Goal: Task Accomplishment & Management: Use online tool/utility

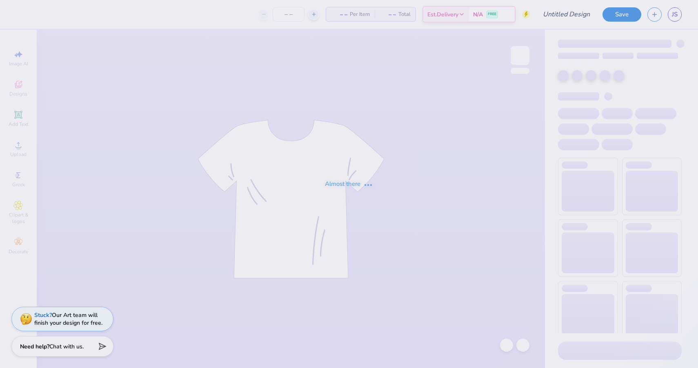
type input "smores"
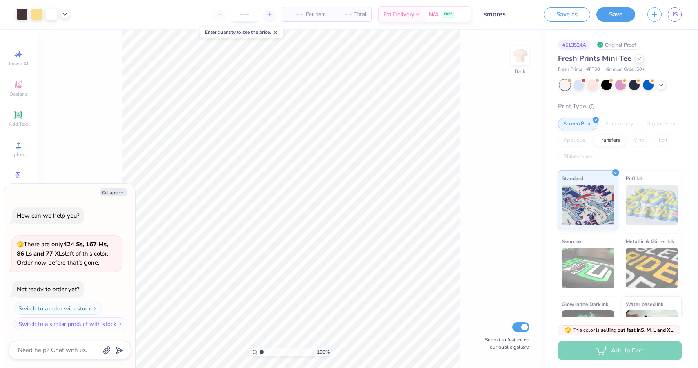
click at [241, 13] on input "number" at bounding box center [245, 14] width 32 height 15
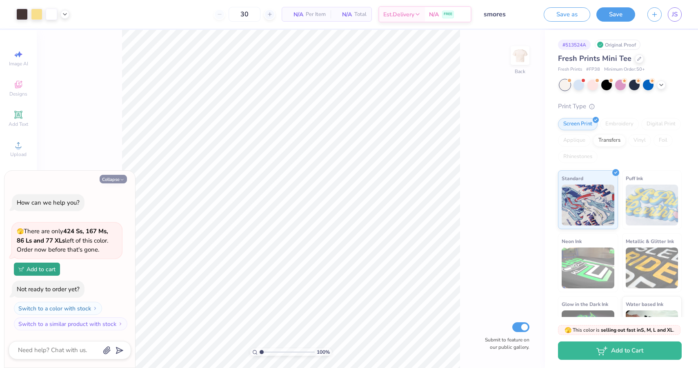
type input "50"
click at [114, 180] on button "Collapse" at bounding box center [113, 179] width 27 height 9
type textarea "x"
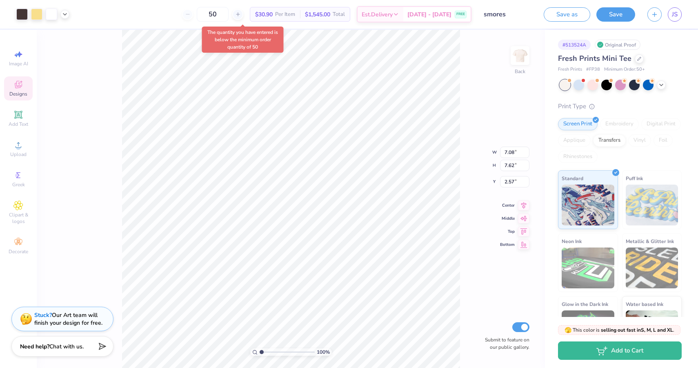
type input "2.42"
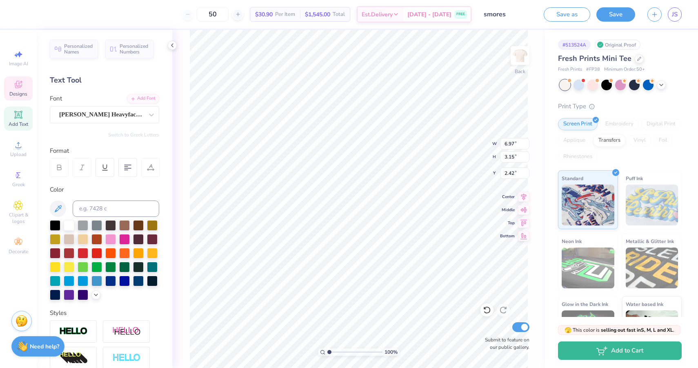
type input "2.64"
type input "2.80"
type input "11.66"
type input "10.02"
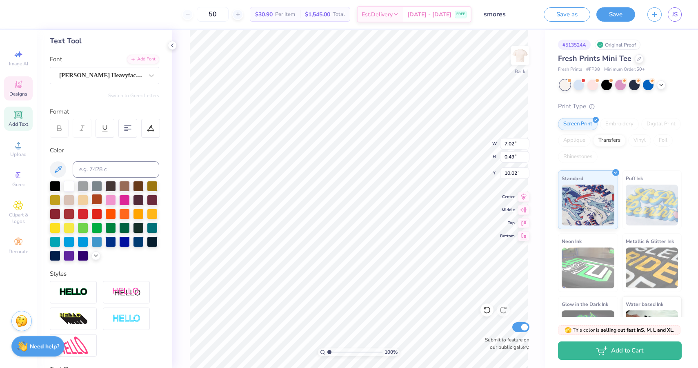
scroll to position [107, 0]
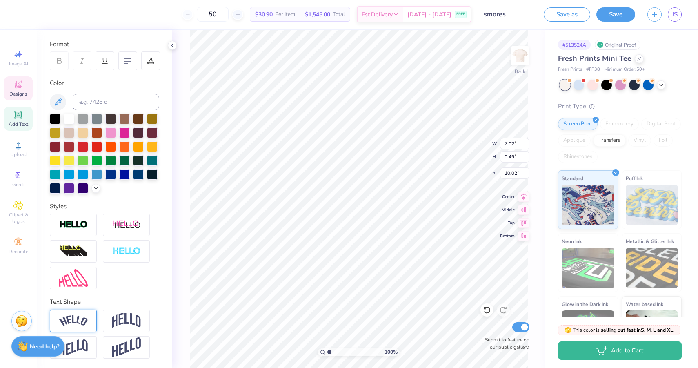
click at [88, 322] on div at bounding box center [73, 320] width 47 height 22
type input "7.42"
type input "1.41"
type input "9.60"
click at [116, 320] on img at bounding box center [126, 321] width 29 height 16
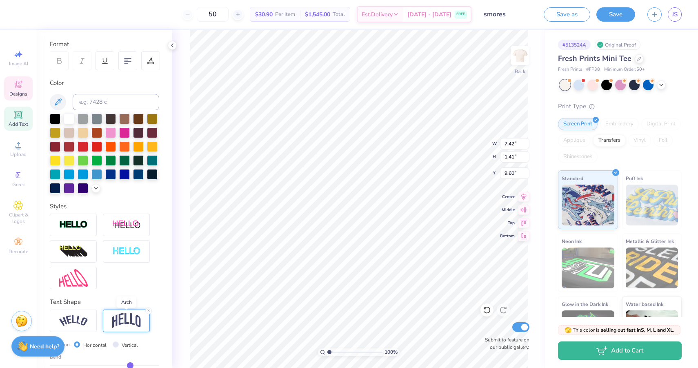
type input "7.02"
type input "1.81"
type input "9.39"
click at [73, 329] on div at bounding box center [73, 320] width 47 height 22
type input "7.42"
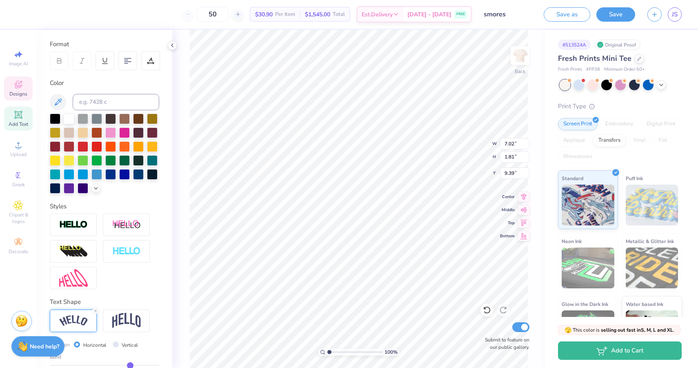
type input "1.41"
type input "9.60"
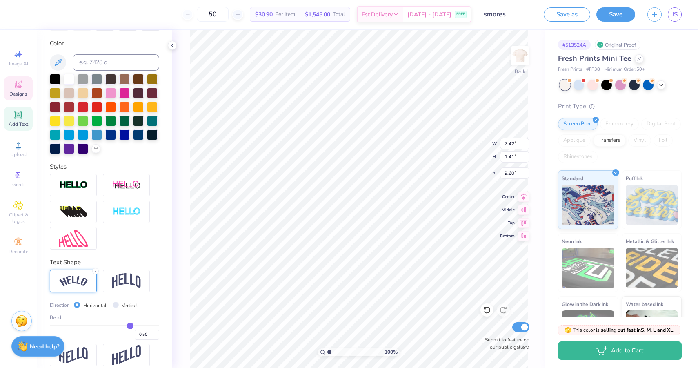
scroll to position [152, 0]
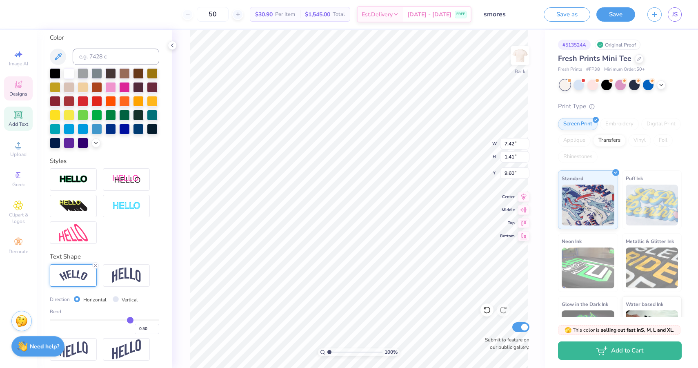
type input "0.47"
type input "0.45"
type input "0.42"
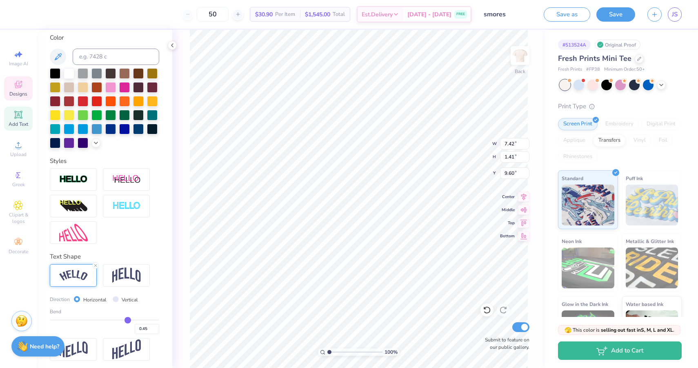
type input "0.42"
type input "0.37"
type input "0.31"
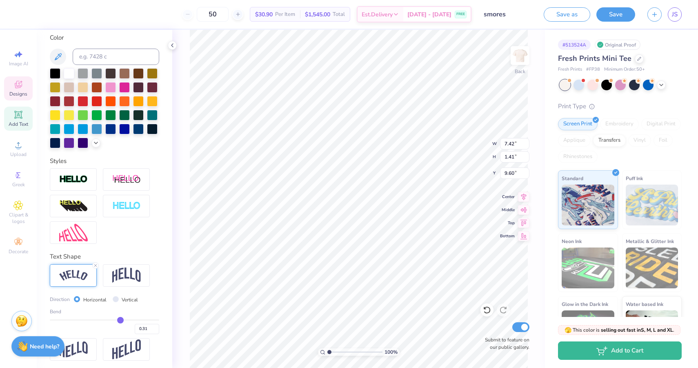
type input "0.24"
type input "0.16"
type input "0.08"
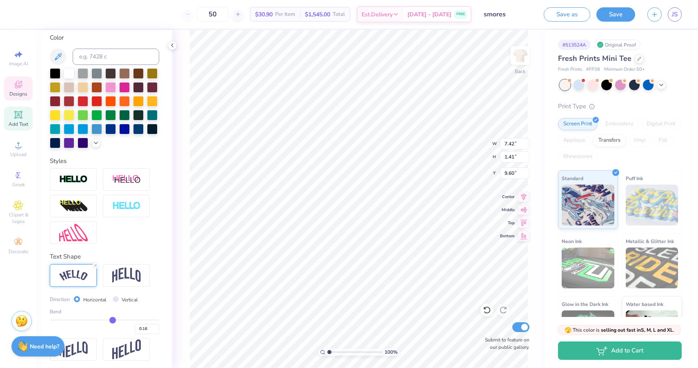
type input "0.08"
type input "0.02"
type input "-0.03"
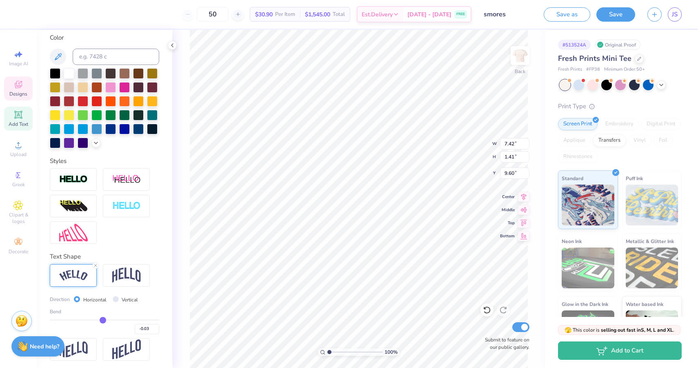
type input "-0.07"
type input "-0.1"
type input "-0.10"
type input "-0.13"
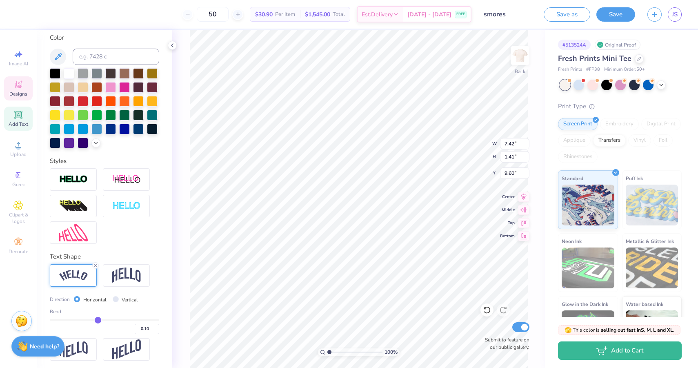
type input "-0.13"
type input "-0.16"
type input "-0.17"
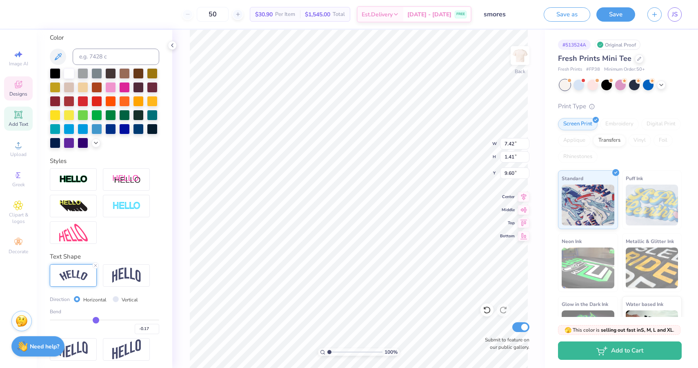
type input "-0.18"
type input "-0.19"
type input "-0.2"
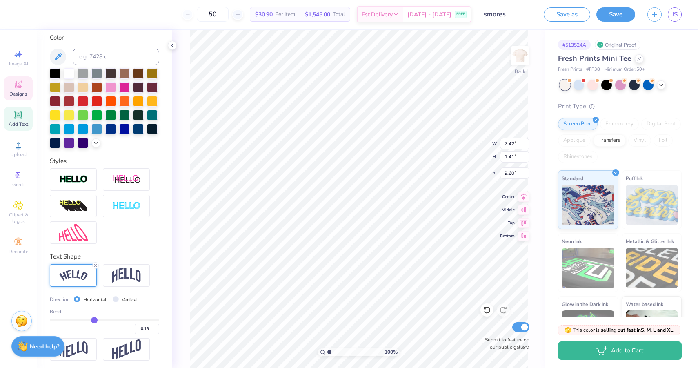
type input "-0.20"
type input "-0.21"
type input "-0.22"
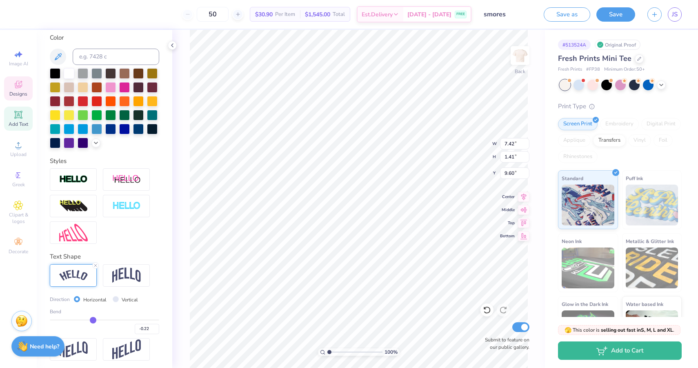
type input "-0.23"
type input "-0.24"
type input "-0.25"
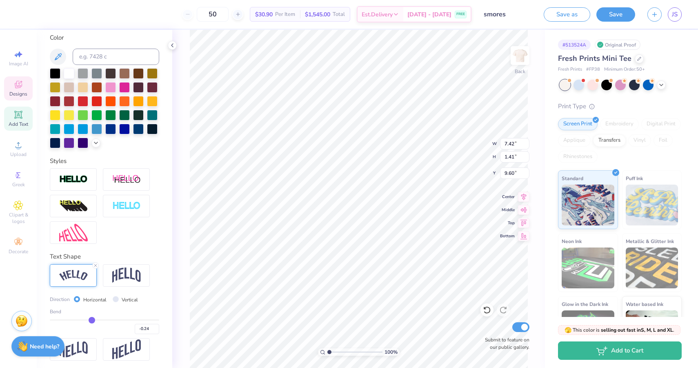
type input "-0.25"
type input "-0.26"
drag, startPoint x: 128, startPoint y: 320, endPoint x: 91, endPoint y: 319, distance: 37.2
type input "-0.26"
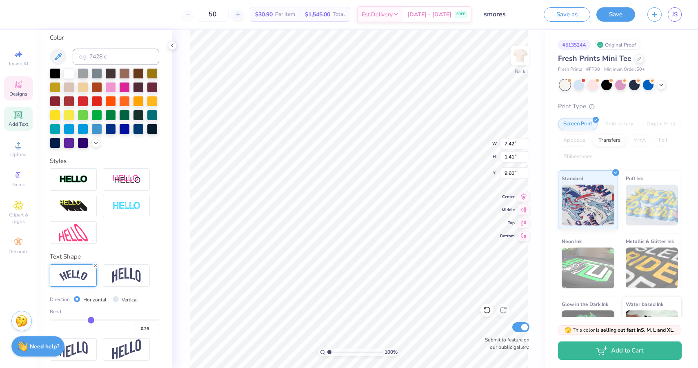
click at [91, 319] on input "range" at bounding box center [104, 319] width 109 height 1
type input "7.22"
type input "0.69"
type input "9.89"
type input "9.79"
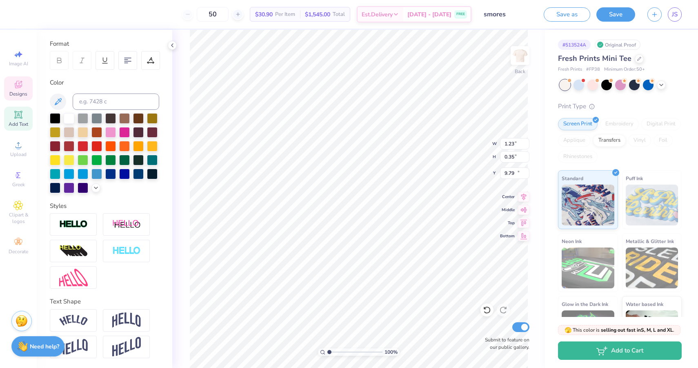
type input "1.23"
type input "0.35"
type input "10.67"
type input "6.10"
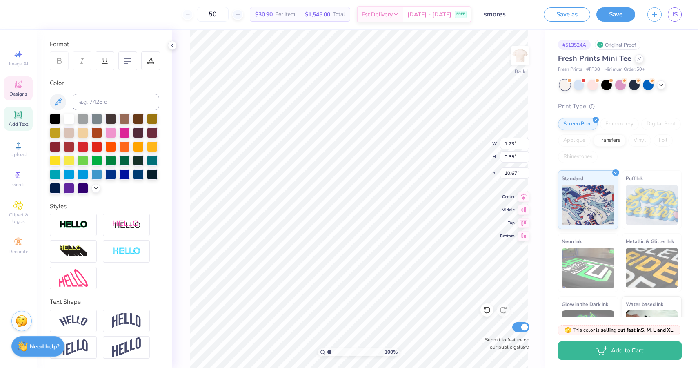
type input "2.37"
type input "7.42"
type input "7.22"
type input "0.69"
type input "9.79"
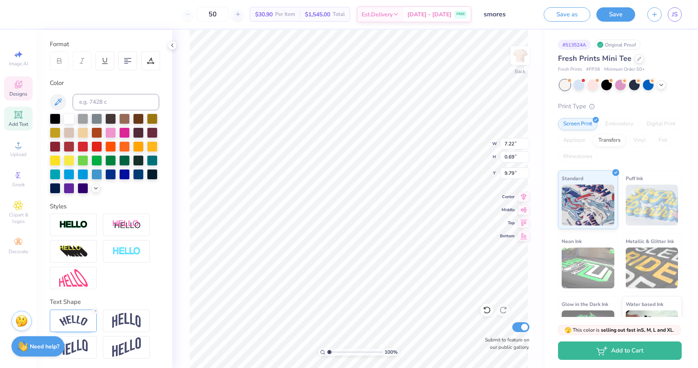
type input "9.62"
type input "9.64"
type input "10.49"
click at [69, 332] on div at bounding box center [104, 333] width 109 height 49
click at [82, 320] on img at bounding box center [73, 320] width 29 height 11
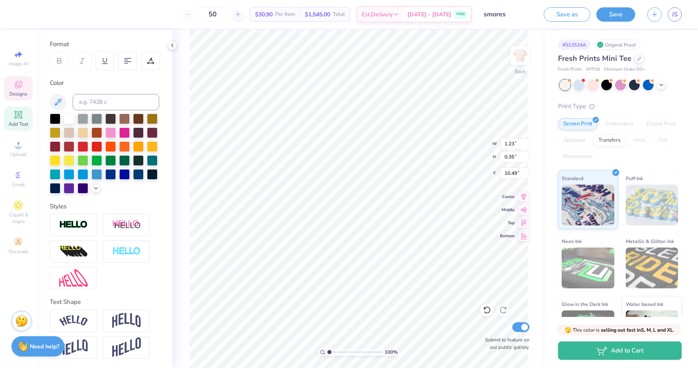
type input "1.58"
type input "0.48"
type input "10.42"
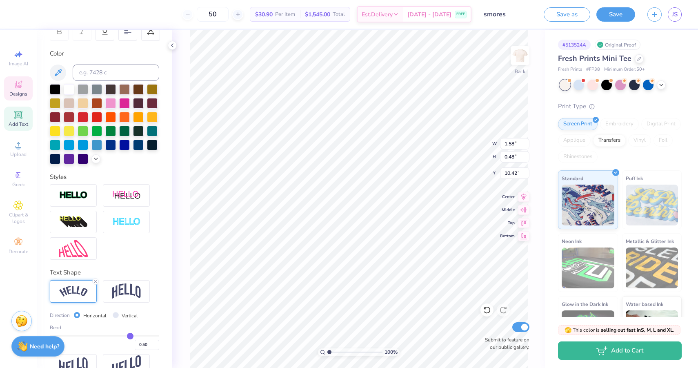
scroll to position [144, 0]
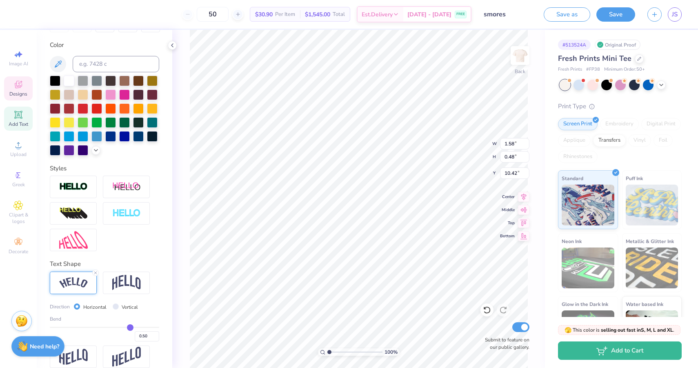
type input "0.49"
type input "0.47"
type input "0.43"
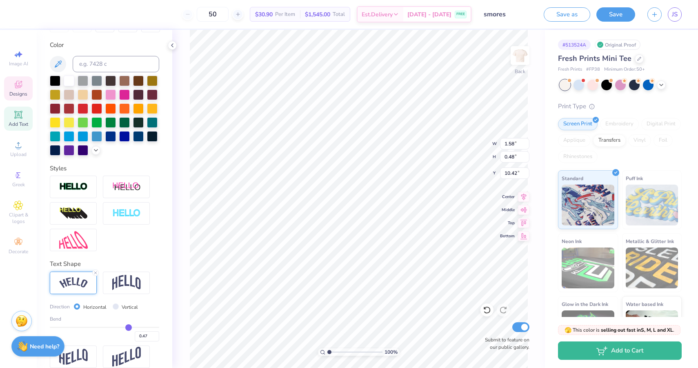
type input "0.43"
type input "0.34"
type input "0.23"
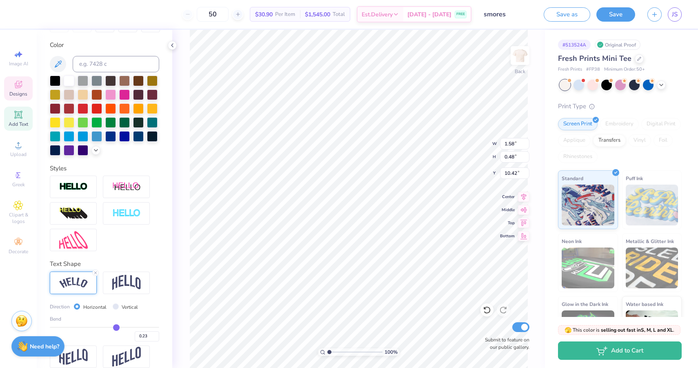
type input "0.08"
type input "-0.07"
type input "-0.21"
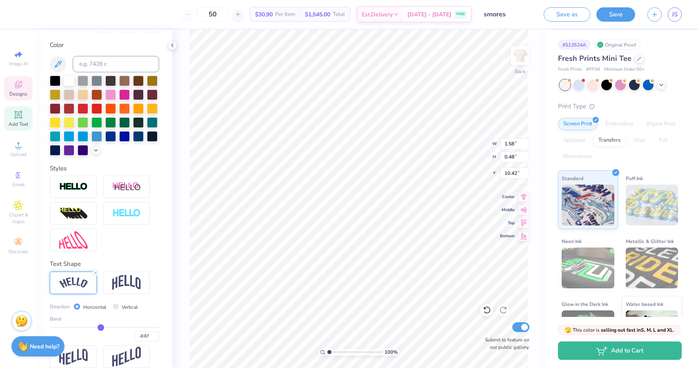
type input "-0.21"
type input "-0.32"
type input "-0.4"
type input "-0.40"
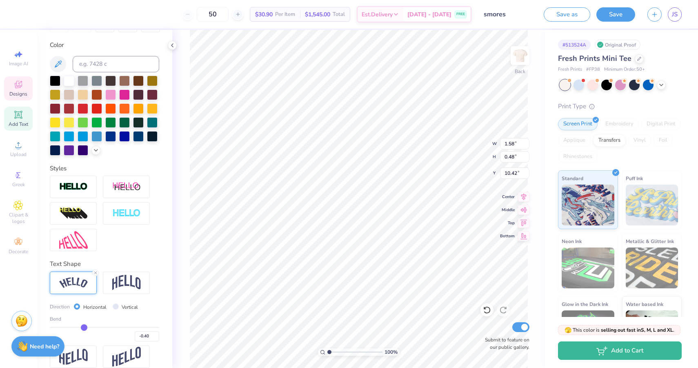
type input "-0.45"
type input "-0.49"
type input "-0.5"
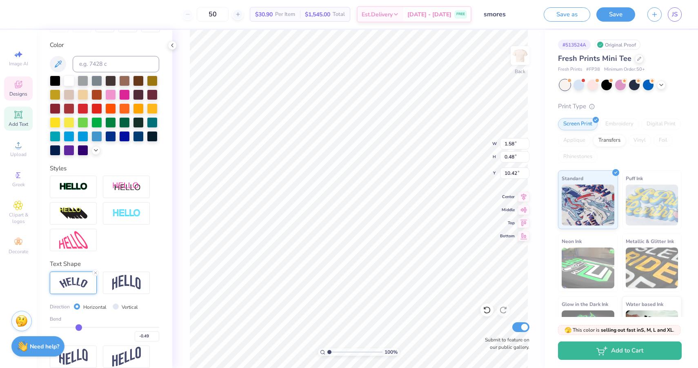
type input "-0.50"
type input "-0.49"
type input "-0.48"
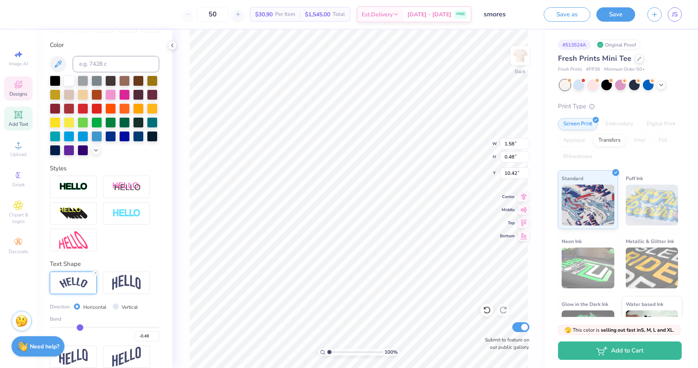
type input "-0.47"
type input "-0.46"
type input "-0.44"
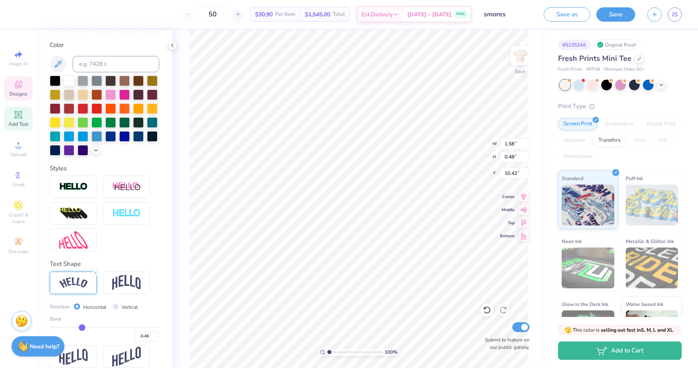
type input "-0.44"
type input "-0.42"
type input "-0.39"
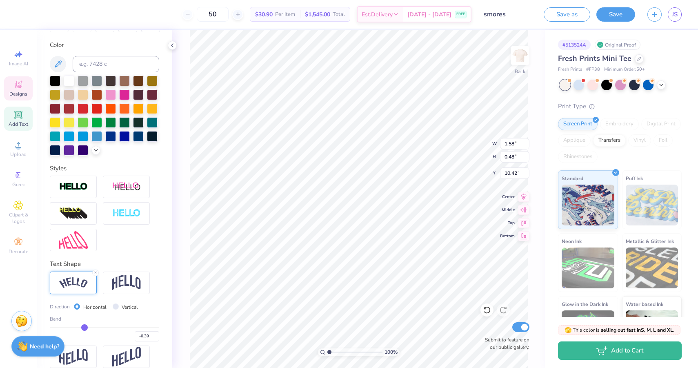
type input "-0.36"
type input "-0.34"
type input "-0.32"
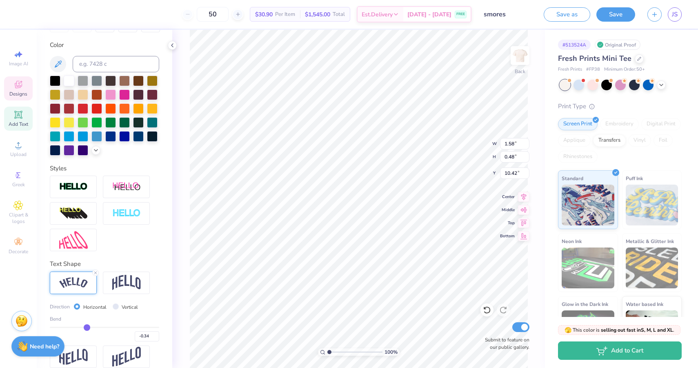
type input "-0.32"
type input "-0.3"
type input "-0.30"
type input "-0.29"
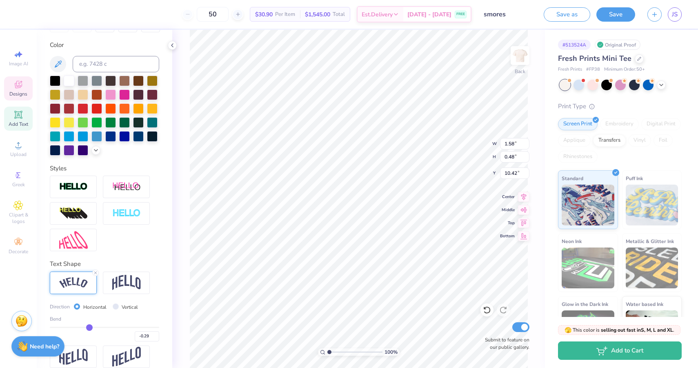
type input "-0.28"
type input "-0.27"
type input "-0.25"
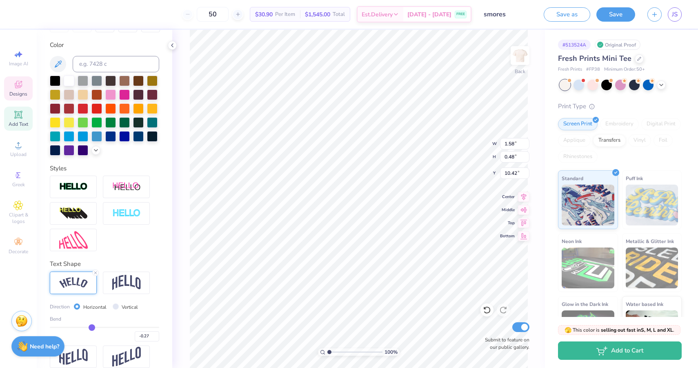
type input "-0.25"
type input "-0.24"
type input "-0.23"
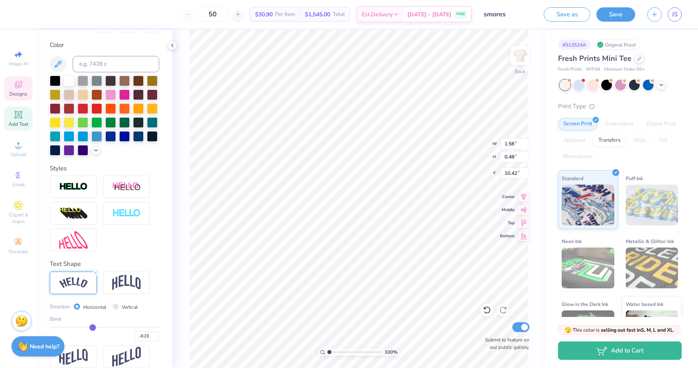
drag, startPoint x: 129, startPoint y: 328, endPoint x: 92, endPoint y: 327, distance: 37.2
type input "-0.23"
click at [92, 327] on input "range" at bounding box center [104, 327] width 109 height 1
type input "1.42"
type input "0.36"
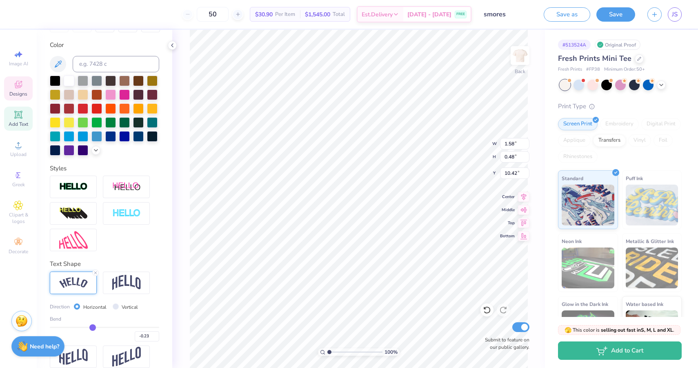
type input "10.49"
type input "-0.24"
type input "-0.23"
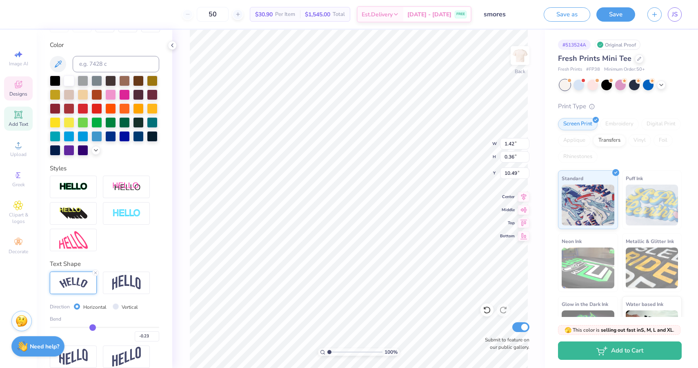
type input "-0.22"
type input "-0.21"
type input "-0.2"
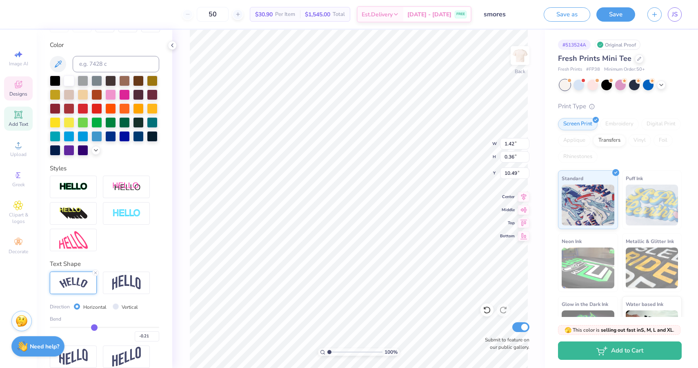
type input "-0.20"
type input "-0.19"
type input "-0.18"
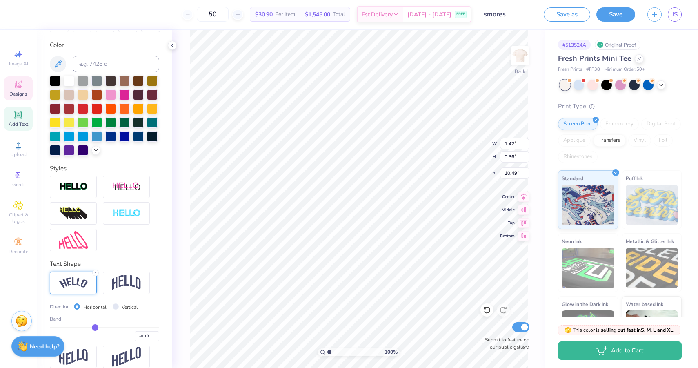
type input "-0.17"
type input "-0.16"
type input "-0.15"
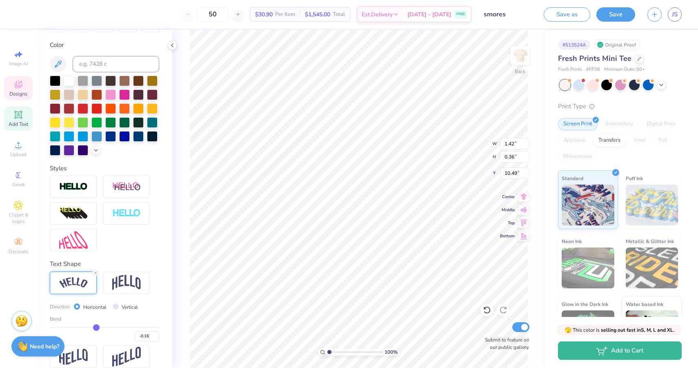
type input "-0.15"
drag, startPoint x: 92, startPoint y: 326, endPoint x: 97, endPoint y: 325, distance: 4.9
type input "-0.15"
click at [97, 327] on input "range" at bounding box center [104, 327] width 109 height 1
type input "1.35"
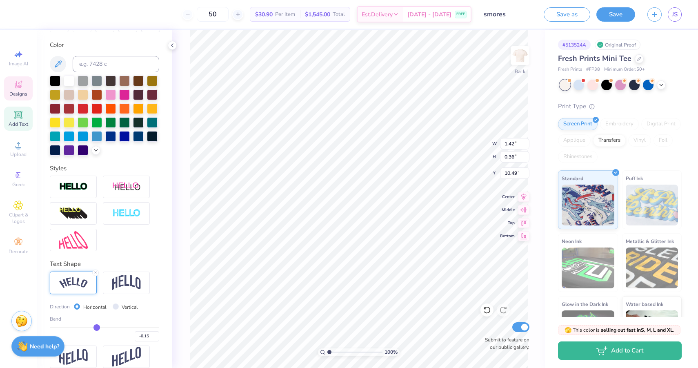
type input "0.35"
type input "5.21"
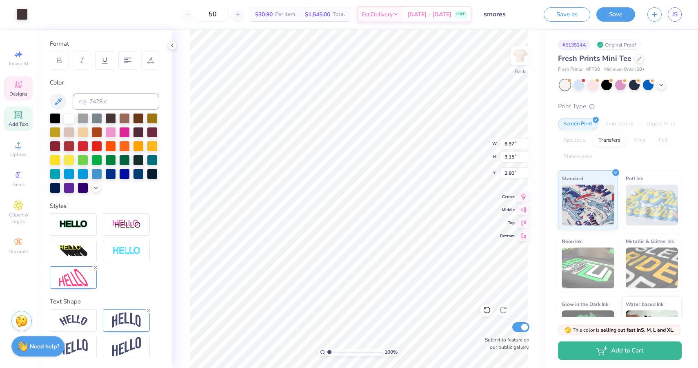
scroll to position [107, 0]
type input "2.78"
type input "5.79"
type input "2.64"
click at [445, 308] on li "Bring to Front" at bounding box center [449, 310] width 64 height 16
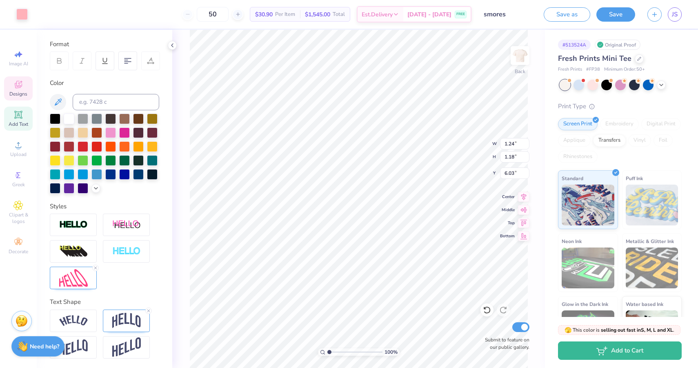
type input "5.52"
click at [418, 338] on li "Send Backward" at bounding box center [424, 342] width 64 height 16
click at [428, 356] on li "Send to Back" at bounding box center [428, 358] width 64 height 16
type input "5.07"
click at [85, 320] on img at bounding box center [73, 320] width 29 height 11
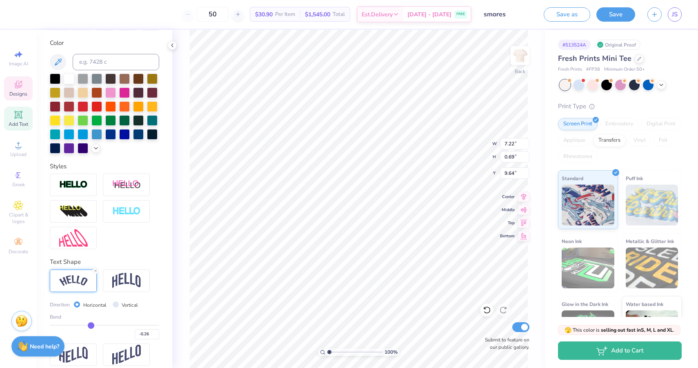
scroll to position [154, 0]
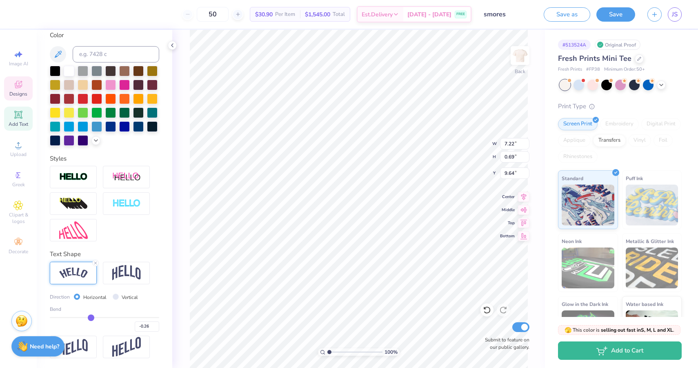
type input "-0.28"
type input "-0.29"
type input "-0.3"
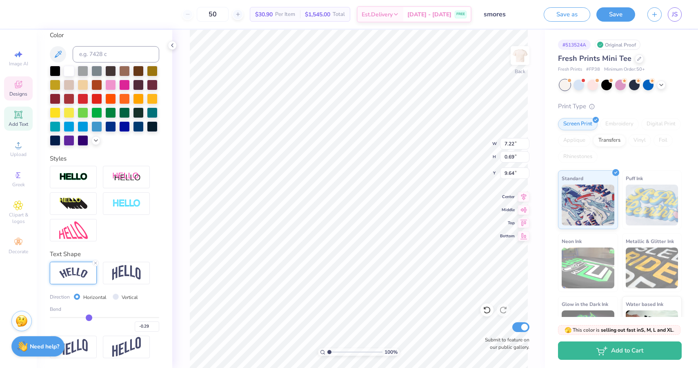
type input "-0.30"
type input "-0.31"
type input "-0.32"
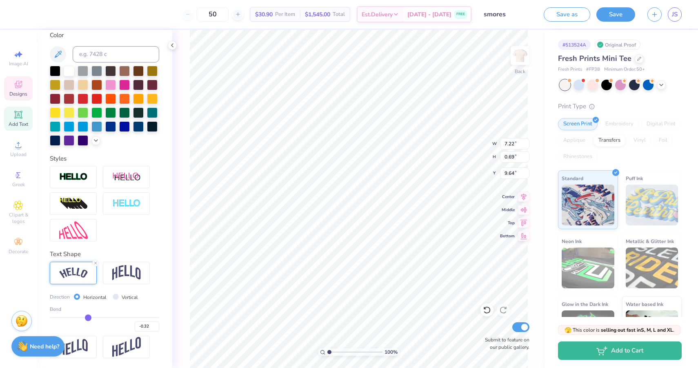
type input "-0.33"
type input "-0.34"
type input "-0.35"
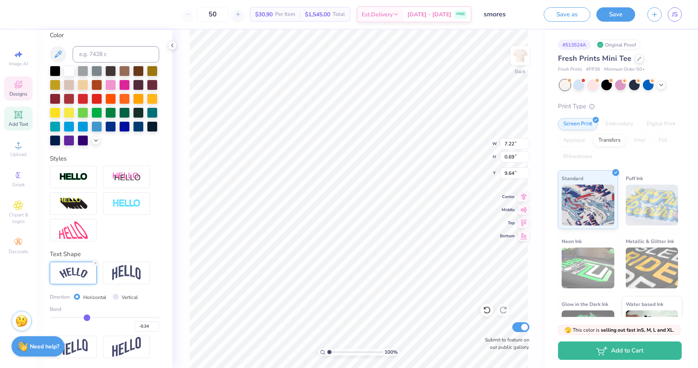
type input "-0.35"
click at [86, 318] on input "range" at bounding box center [104, 317] width 109 height 1
type input "7.30"
type input "0.91"
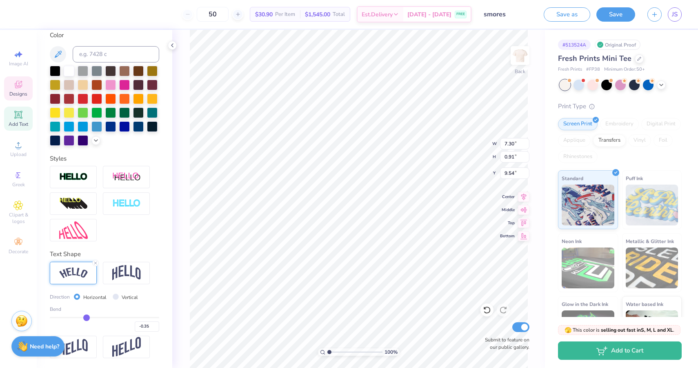
type input "9.54"
type input "9.32"
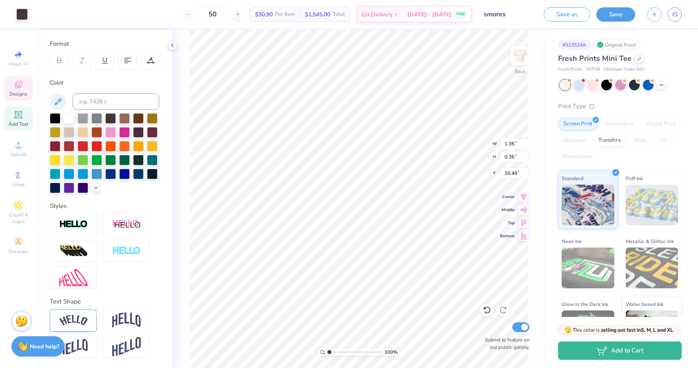
scroll to position [107, 0]
click at [85, 321] on img at bounding box center [73, 320] width 29 height 11
type input "-0.16"
drag, startPoint x: 96, startPoint y: 363, endPoint x: 90, endPoint y: 362, distance: 6.1
click at [90, 364] on input "range" at bounding box center [104, 364] width 109 height 1
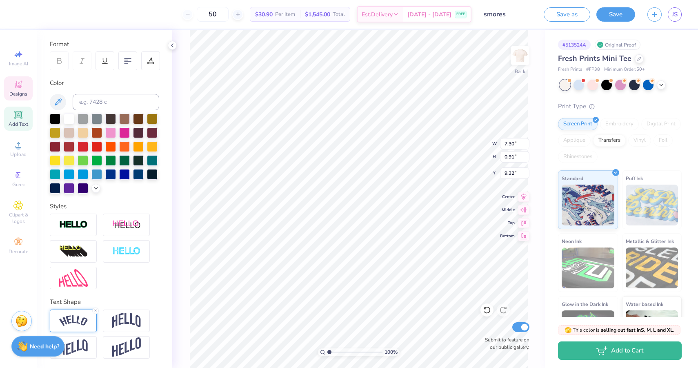
click at [81, 318] on img at bounding box center [73, 320] width 29 height 11
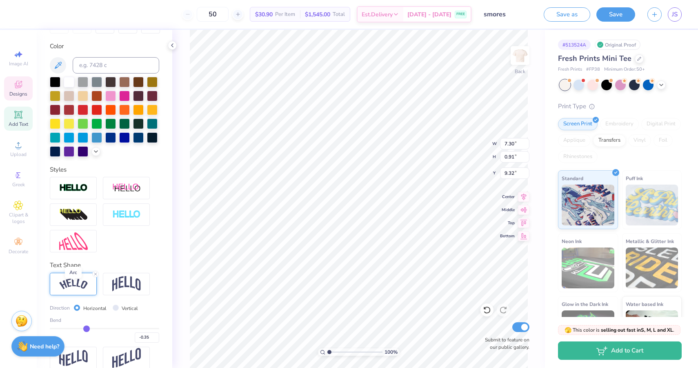
scroll to position [146, 0]
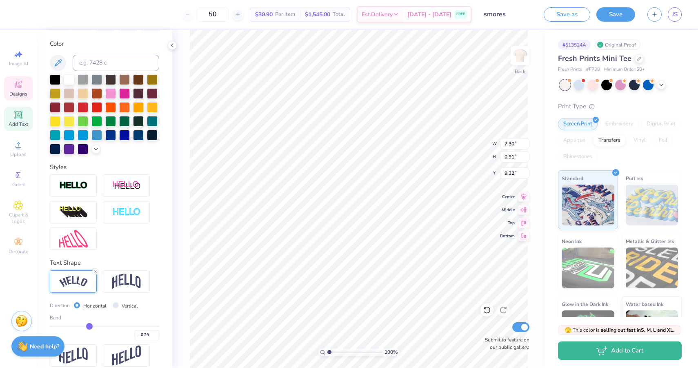
click at [89, 325] on input "range" at bounding box center [104, 325] width 109 height 1
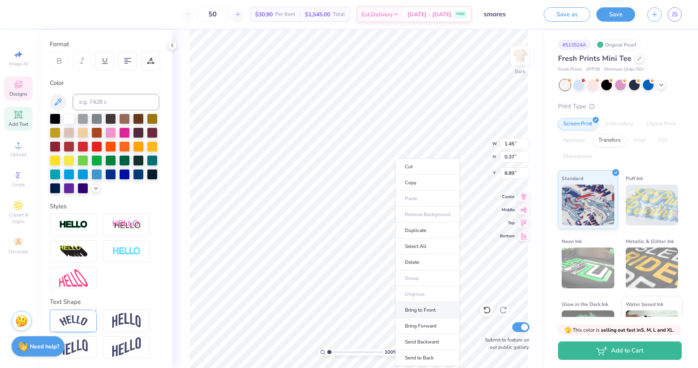
click at [422, 310] on li "Bring to Front" at bounding box center [428, 310] width 64 height 16
click at [84, 317] on img at bounding box center [73, 320] width 29 height 11
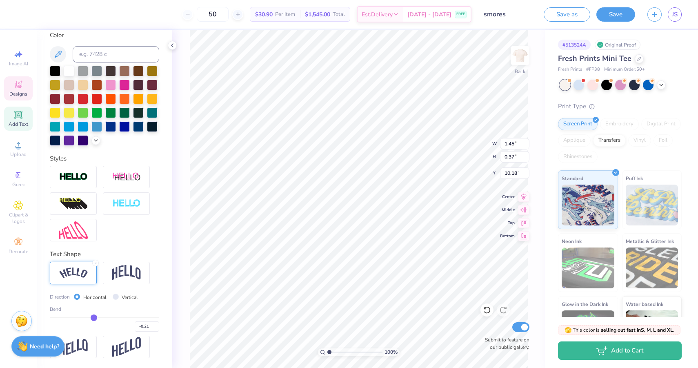
click at [94, 318] on input "range" at bounding box center [104, 317] width 109 height 1
drag, startPoint x: 329, startPoint y: 350, endPoint x: 336, endPoint y: 349, distance: 7.4
click at [336, 349] on input "range" at bounding box center [354, 351] width 55 height 7
click at [637, 60] on div at bounding box center [639, 57] width 9 height 9
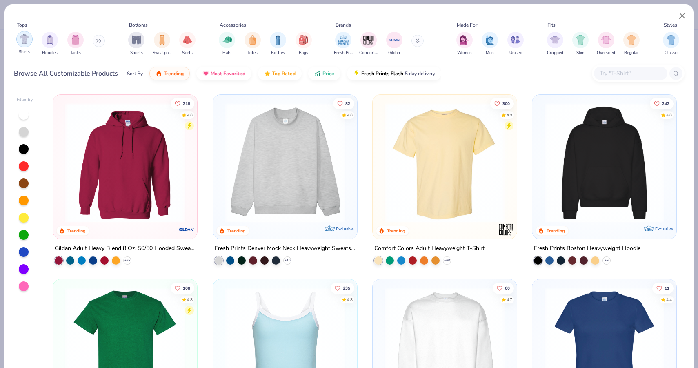
click at [20, 40] on img "filter for Shirts" at bounding box center [24, 38] width 9 height 9
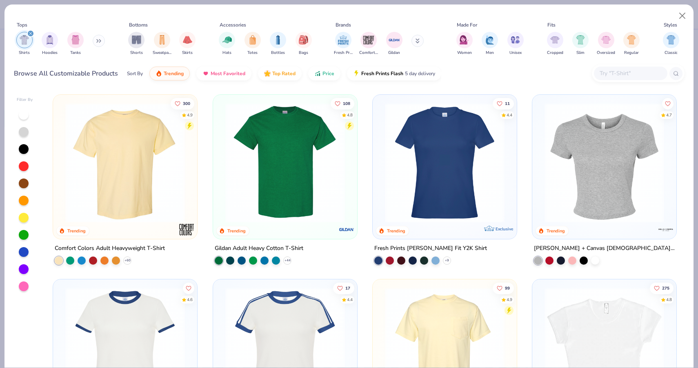
click at [155, 173] on img at bounding box center [125, 163] width 128 height 120
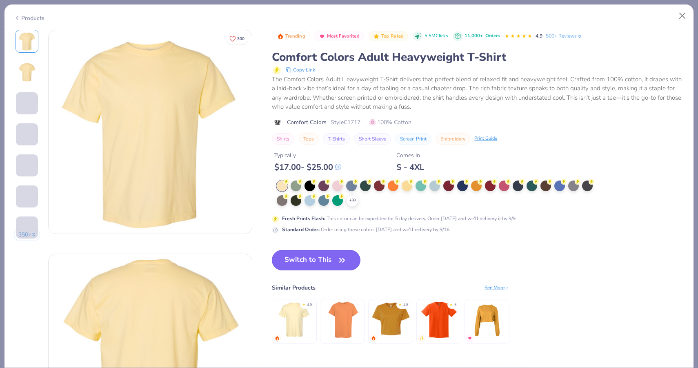
click at [332, 255] on button "Switch to This" at bounding box center [316, 260] width 89 height 20
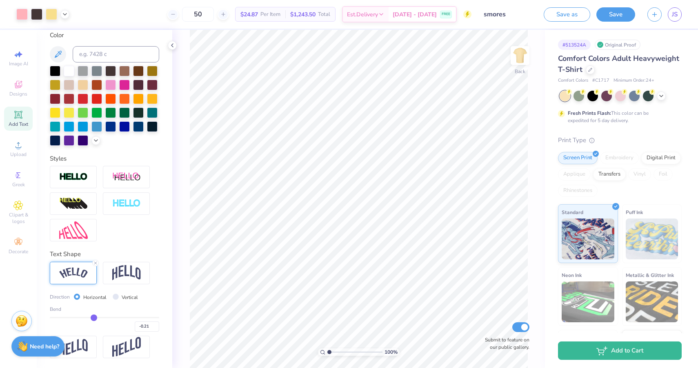
drag, startPoint x: 337, startPoint y: 351, endPoint x: 328, endPoint y: 350, distance: 9.0
click at [328, 350] on input "range" at bounding box center [354, 351] width 55 height 7
click at [589, 71] on div at bounding box center [590, 68] width 9 height 9
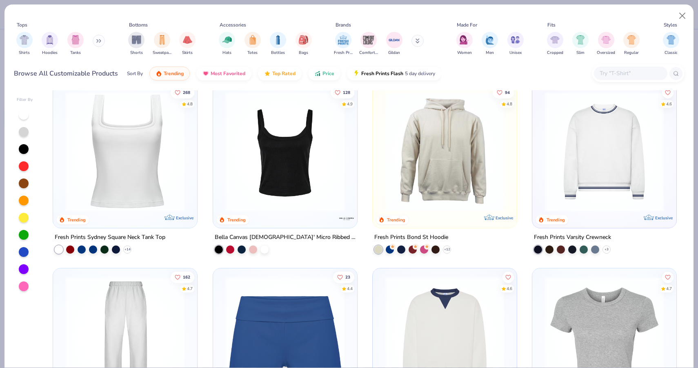
scroll to position [406, 0]
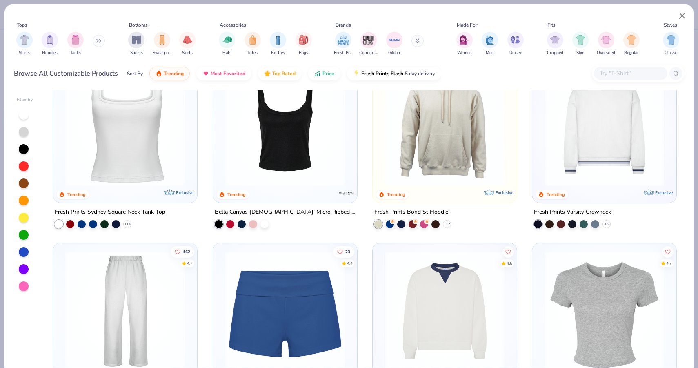
click at [630, 70] on input "text" at bounding box center [630, 73] width 63 height 9
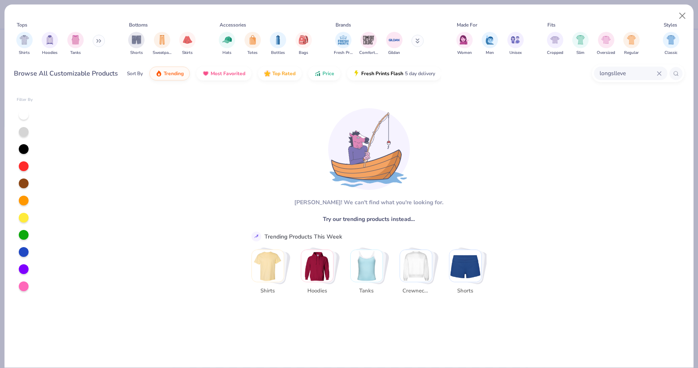
click at [617, 73] on input "longslleve" at bounding box center [628, 73] width 58 height 9
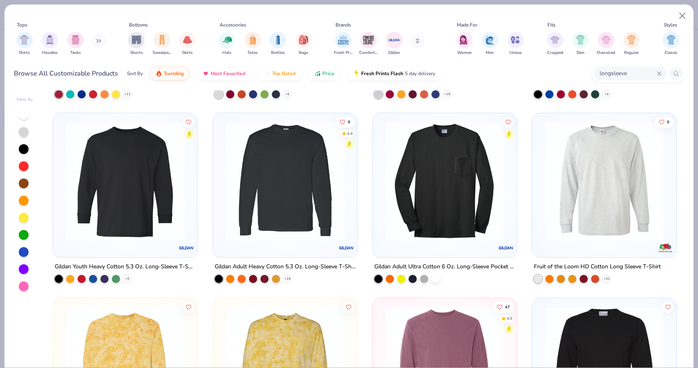
scroll to position [1642, 0]
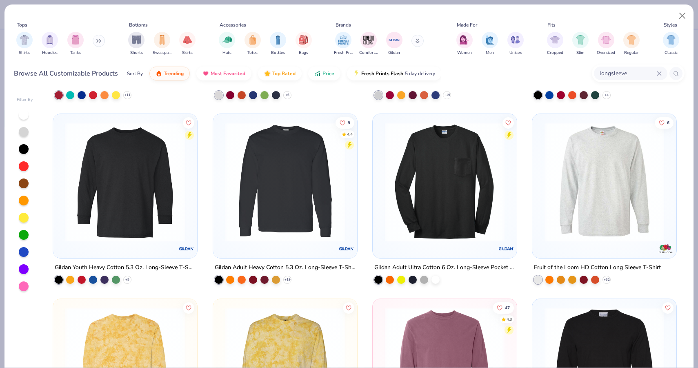
click at [240, 180] on img at bounding box center [285, 182] width 128 height 120
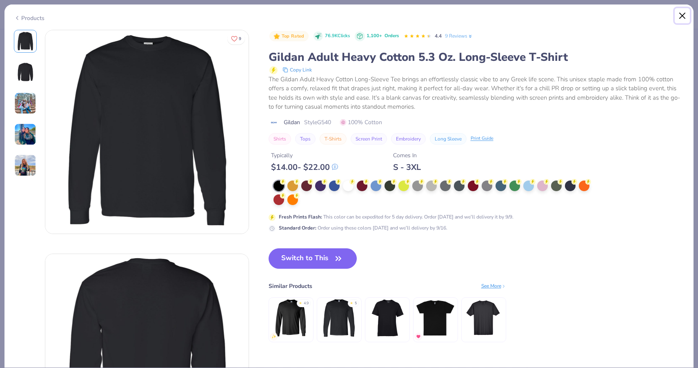
click at [686, 16] on button "Close" at bounding box center [683, 16] width 16 height 16
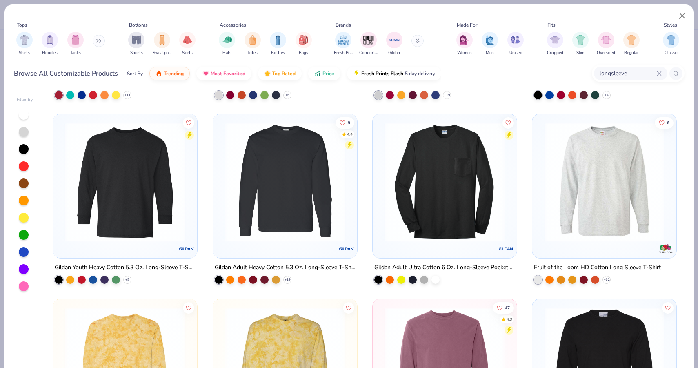
click at [131, 193] on img at bounding box center [125, 182] width 128 height 120
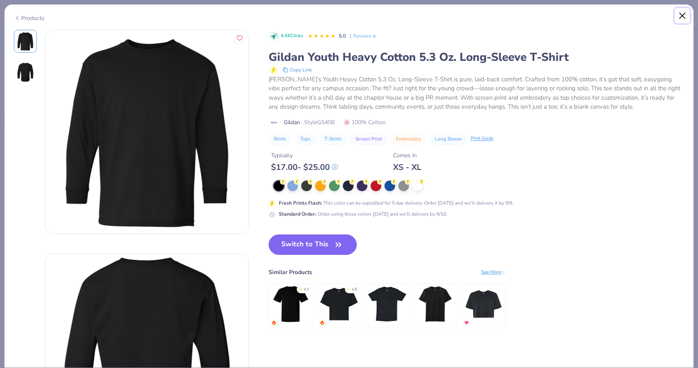
click at [687, 16] on button "Close" at bounding box center [683, 16] width 16 height 16
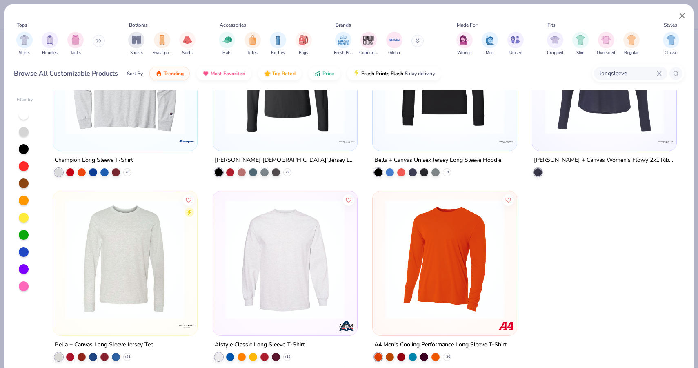
scroll to position [2126, 0]
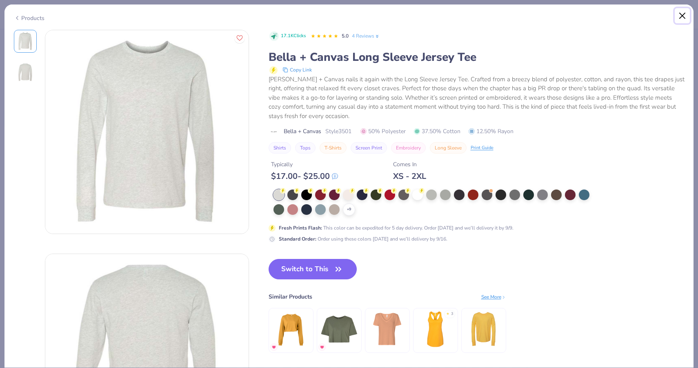
click at [683, 16] on button "Close" at bounding box center [683, 16] width 16 height 16
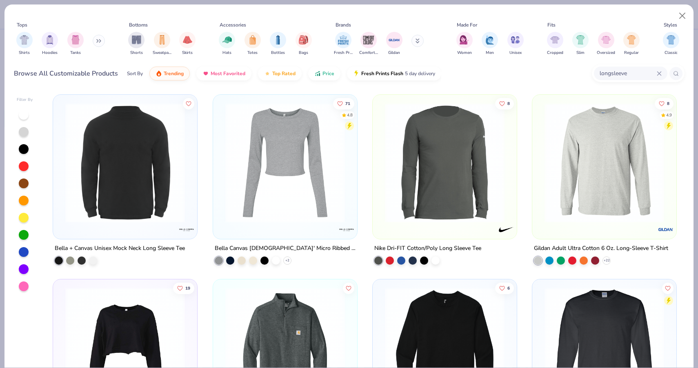
click at [617, 163] on img at bounding box center [604, 163] width 128 height 120
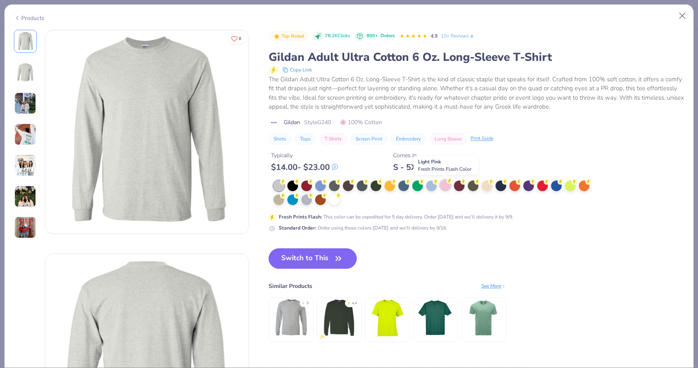
click at [441, 184] on div at bounding box center [445, 185] width 11 height 11
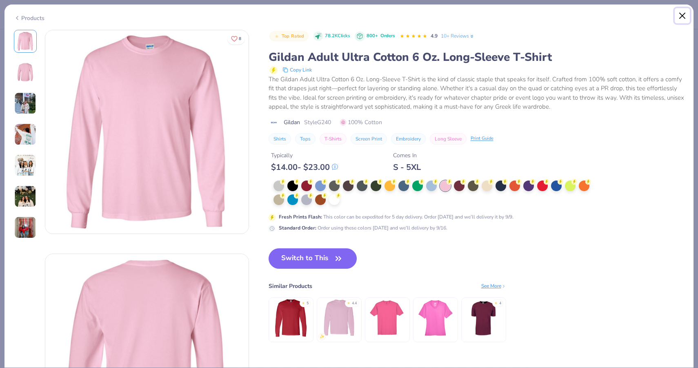
click at [682, 15] on button "Close" at bounding box center [683, 16] width 16 height 16
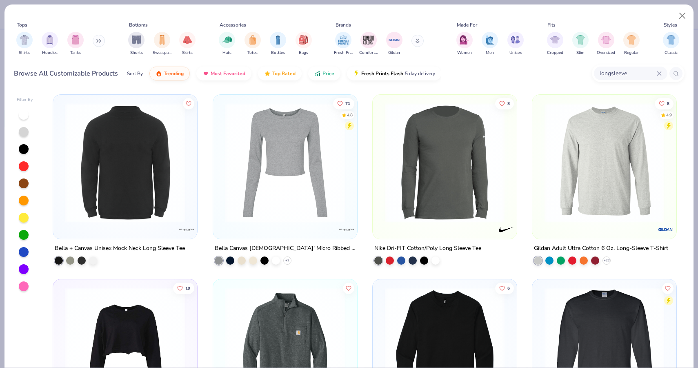
click at [98, 44] on button at bounding box center [99, 41] width 12 height 12
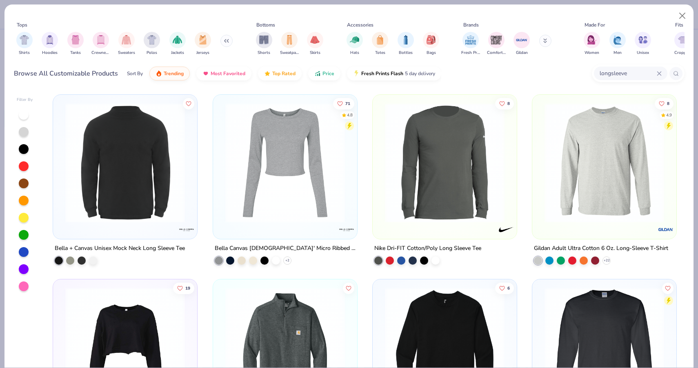
click at [626, 73] on input "longsleeve" at bounding box center [628, 73] width 58 height 9
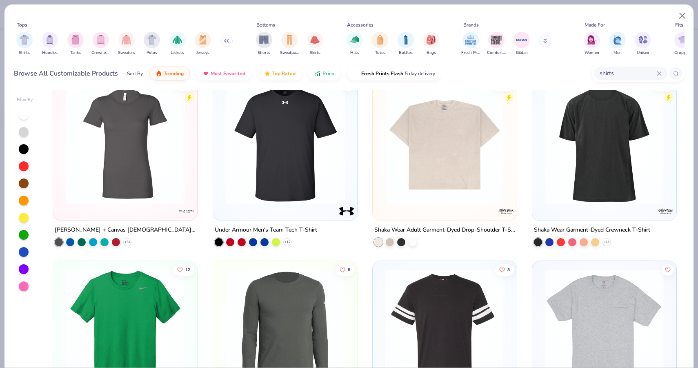
scroll to position [1309, 0]
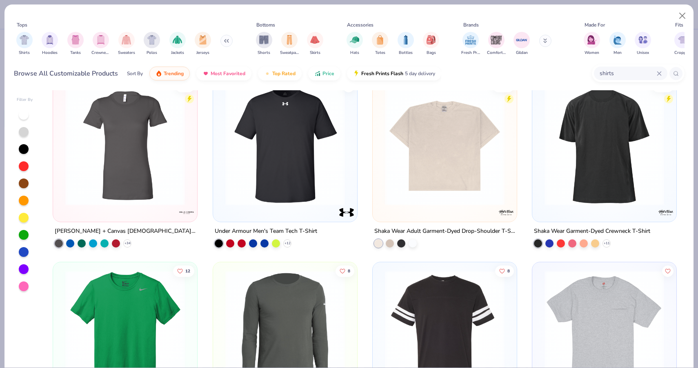
click at [414, 178] on img at bounding box center [445, 146] width 128 height 120
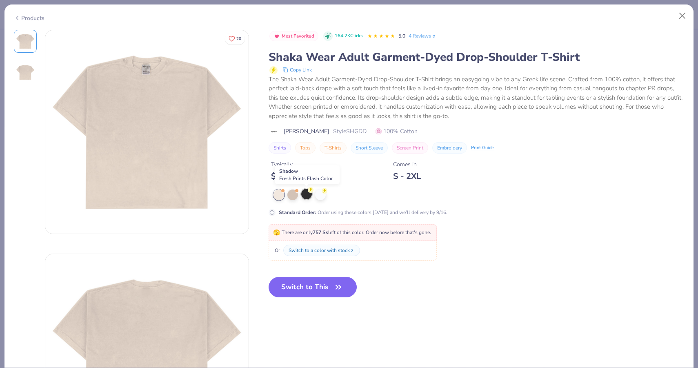
click at [301, 195] on div at bounding box center [306, 194] width 11 height 11
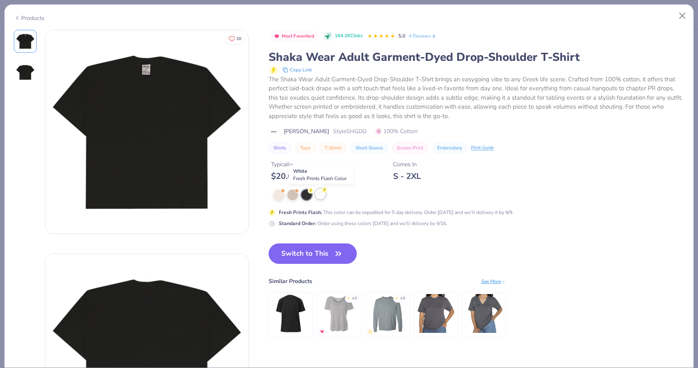
click at [324, 194] on div at bounding box center [320, 194] width 11 height 11
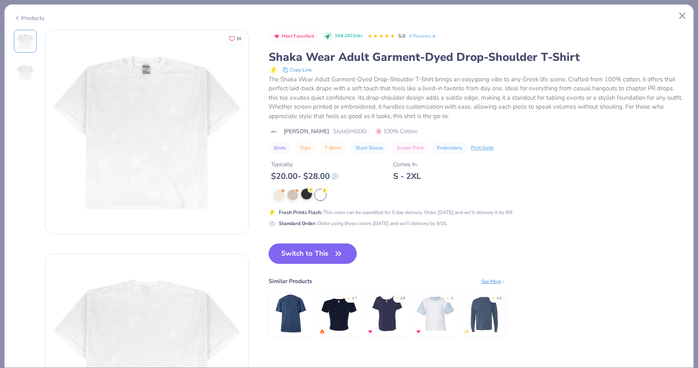
click at [301, 196] on div at bounding box center [306, 194] width 11 height 11
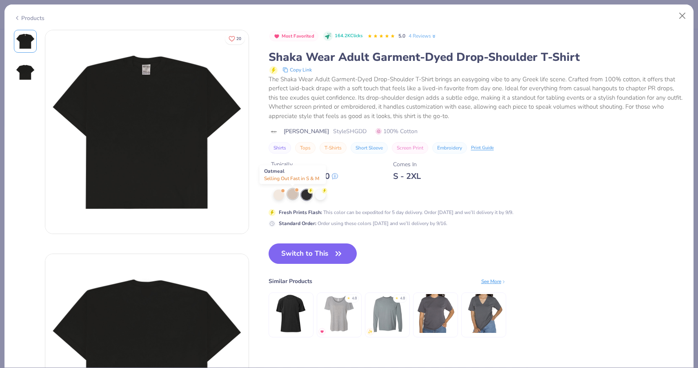
click at [294, 196] on div at bounding box center [292, 194] width 11 height 11
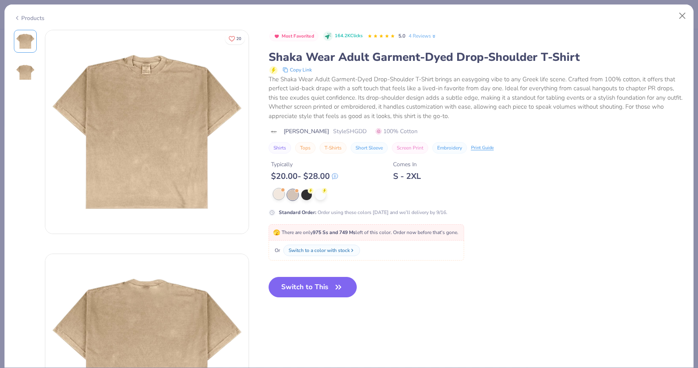
click at [278, 193] on div at bounding box center [278, 194] width 11 height 11
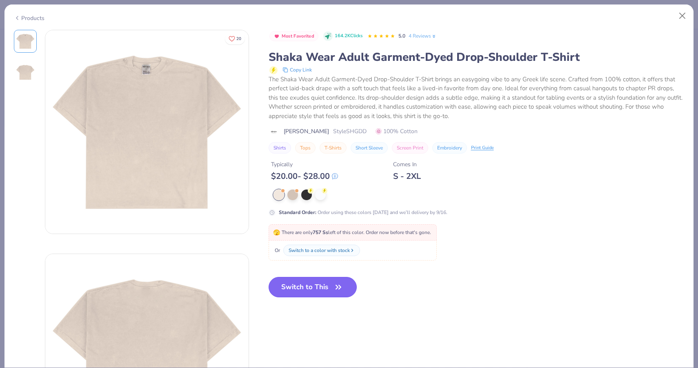
click at [326, 284] on button "Switch to This" at bounding box center [313, 287] width 89 height 20
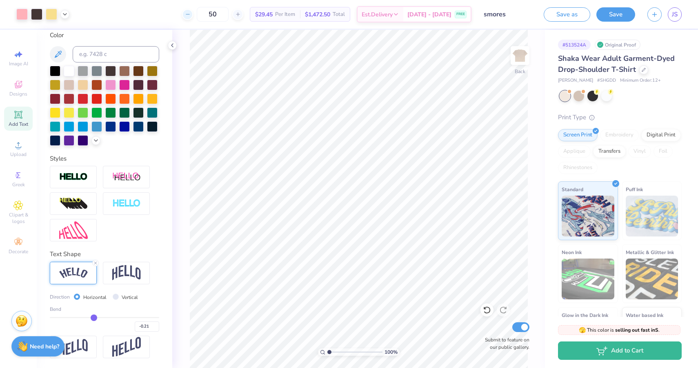
drag, startPoint x: 233, startPoint y: 18, endPoint x: 199, endPoint y: 18, distance: 33.9
click at [199, 18] on div "50" at bounding box center [212, 14] width 61 height 15
click at [642, 69] on icon at bounding box center [644, 69] width 4 height 4
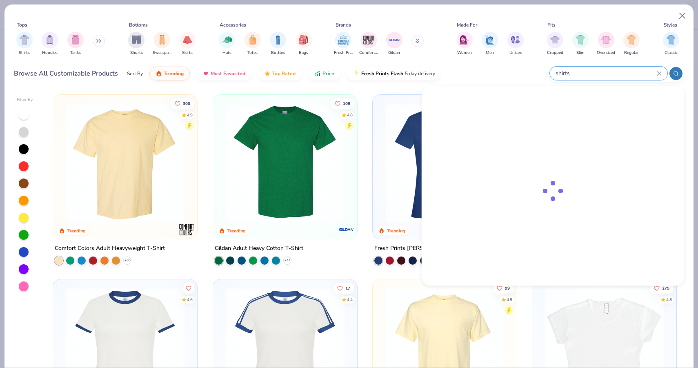
click at [618, 72] on input "shirts" at bounding box center [606, 73] width 102 height 9
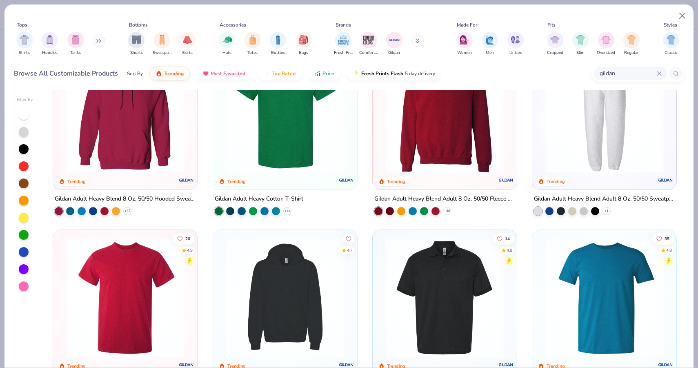
scroll to position [50, 0]
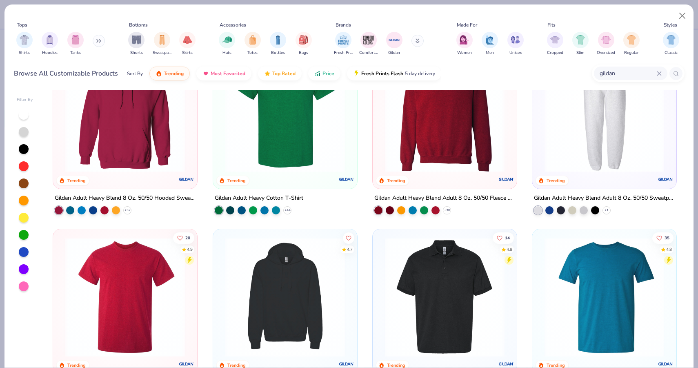
click at [420, 172] on div at bounding box center [445, 115] width 136 height 132
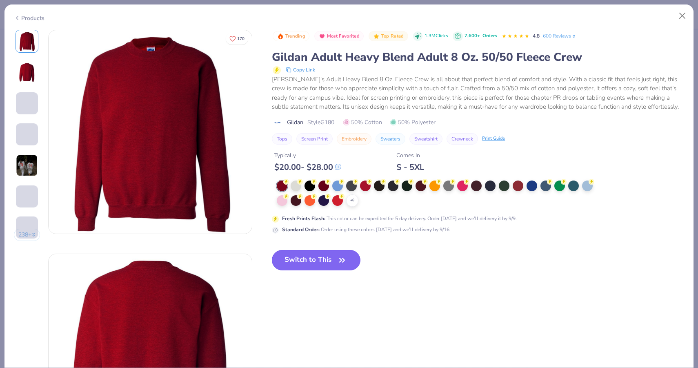
click at [330, 257] on button "Switch to This" at bounding box center [316, 260] width 89 height 20
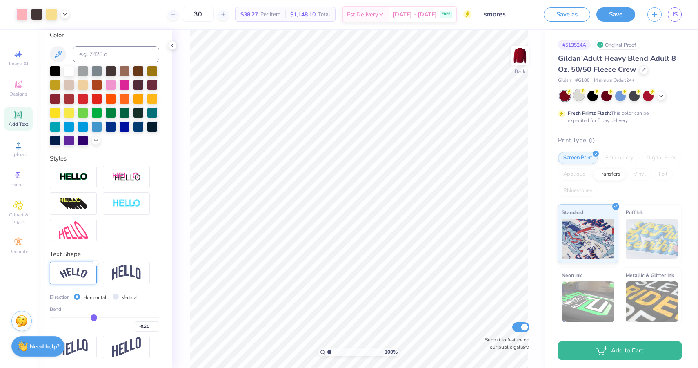
click at [580, 98] on div at bounding box center [578, 95] width 11 height 11
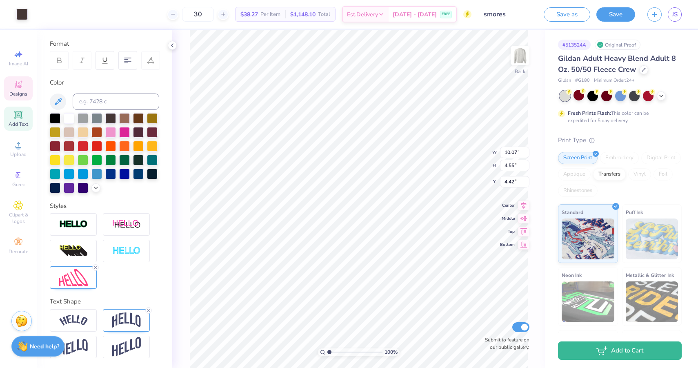
scroll to position [107, 0]
click at [488, 310] on icon at bounding box center [487, 310] width 8 height 8
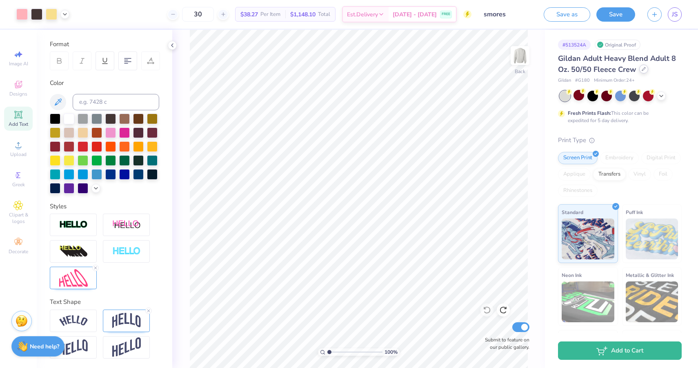
click at [642, 68] on icon at bounding box center [644, 69] width 4 height 4
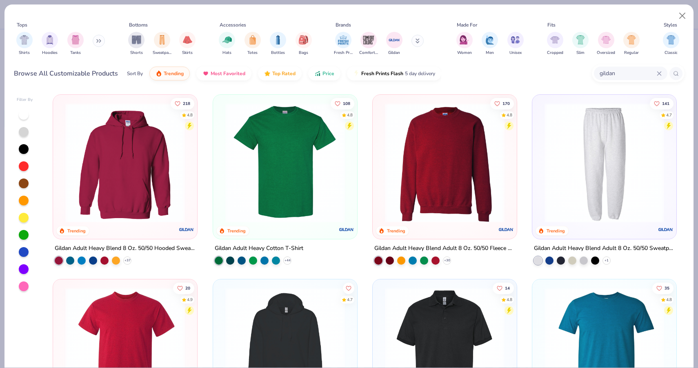
click at [284, 173] on img at bounding box center [285, 163] width 128 height 120
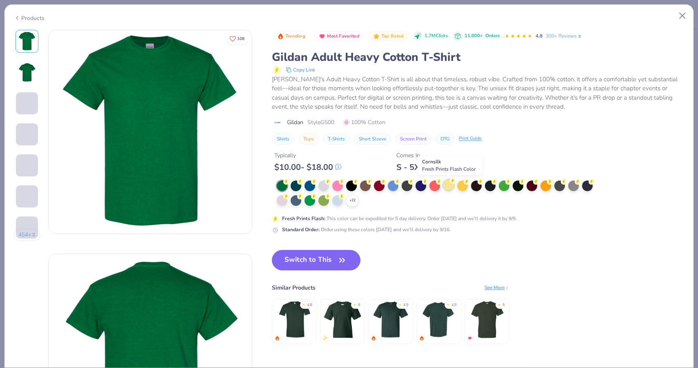
click at [449, 187] on div at bounding box center [448, 185] width 11 height 11
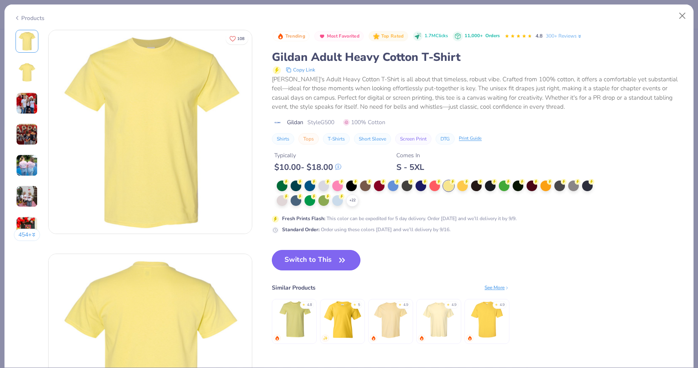
click at [334, 257] on button "Switch to This" at bounding box center [316, 260] width 89 height 20
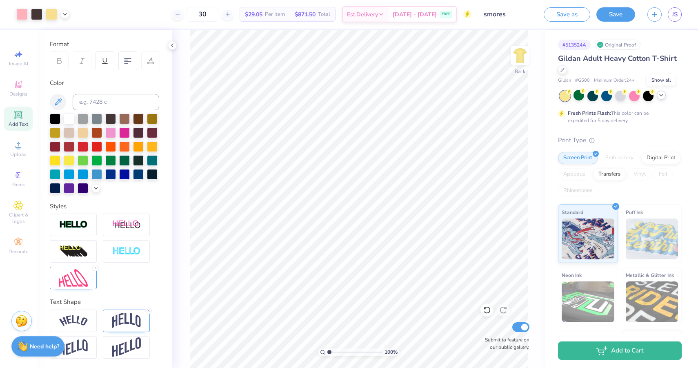
click at [662, 94] on icon at bounding box center [661, 95] width 7 height 7
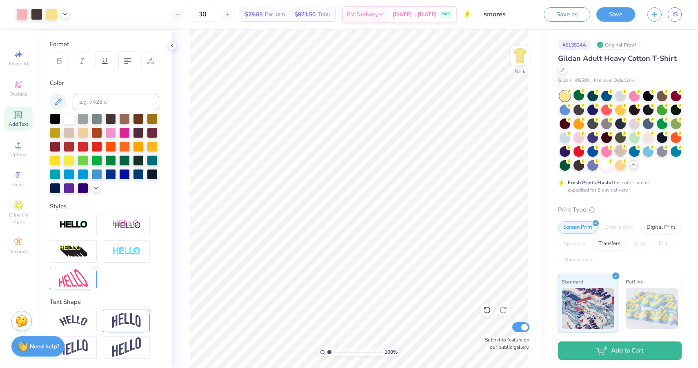
click at [620, 150] on div at bounding box center [620, 150] width 11 height 11
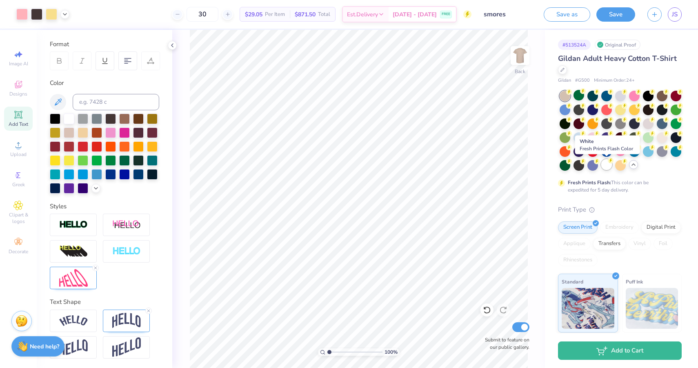
click at [607, 167] on div at bounding box center [606, 164] width 11 height 11
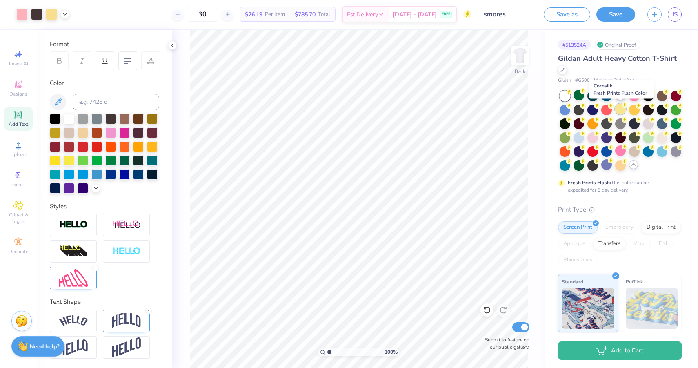
click at [624, 111] on div at bounding box center [620, 109] width 11 height 11
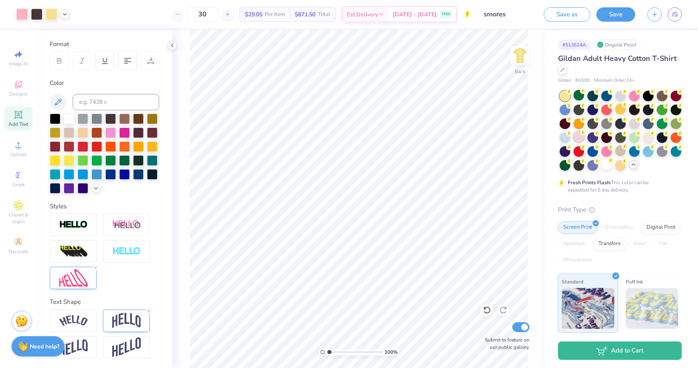
click at [578, 137] on div at bounding box center [578, 136] width 11 height 11
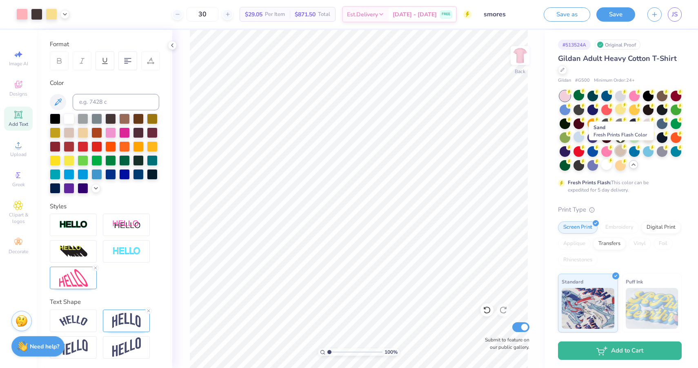
click at [620, 149] on div at bounding box center [620, 150] width 11 height 11
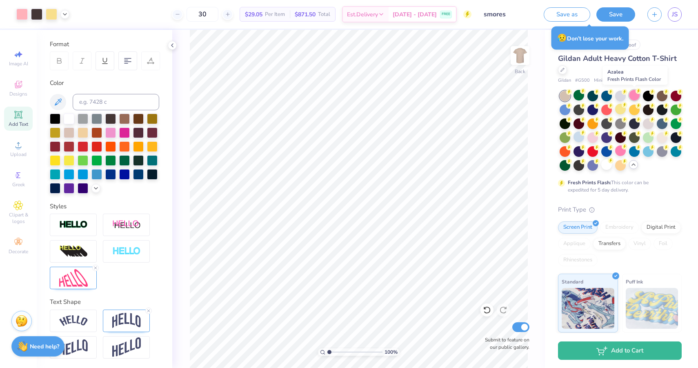
click at [634, 96] on div at bounding box center [634, 95] width 11 height 11
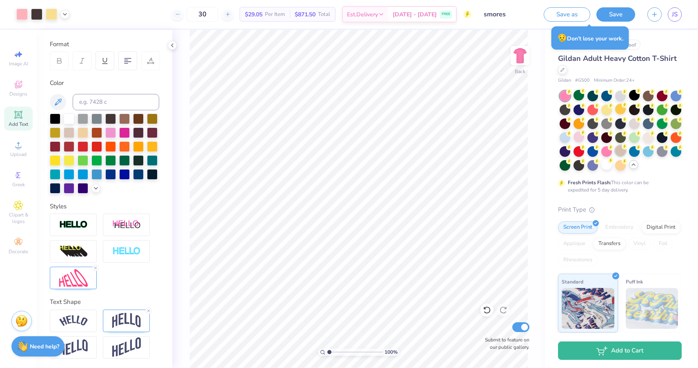
click at [616, 150] on div at bounding box center [620, 150] width 11 height 11
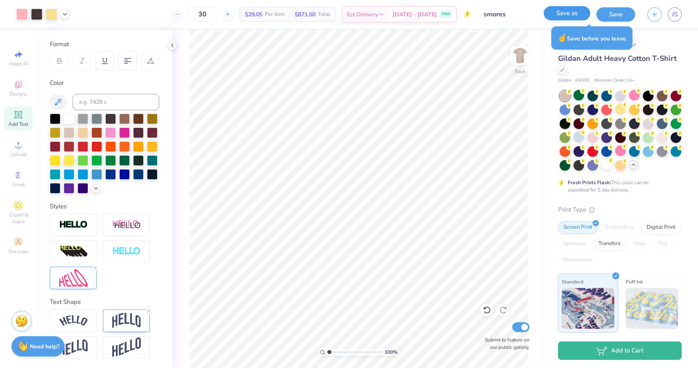
click at [570, 18] on button "Save as" at bounding box center [567, 13] width 47 height 14
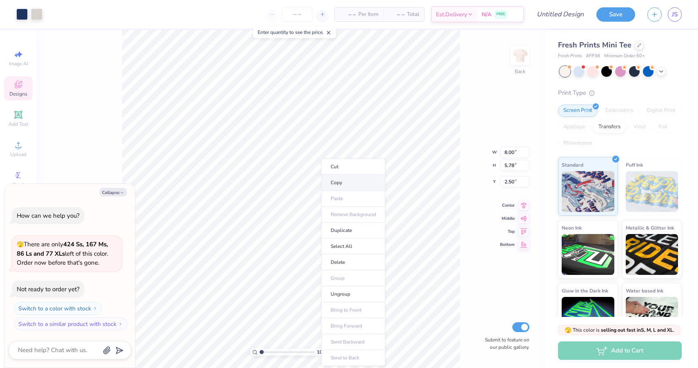
click at [349, 183] on li "Copy" at bounding box center [353, 183] width 64 height 16
click at [525, 62] on img at bounding box center [520, 55] width 33 height 33
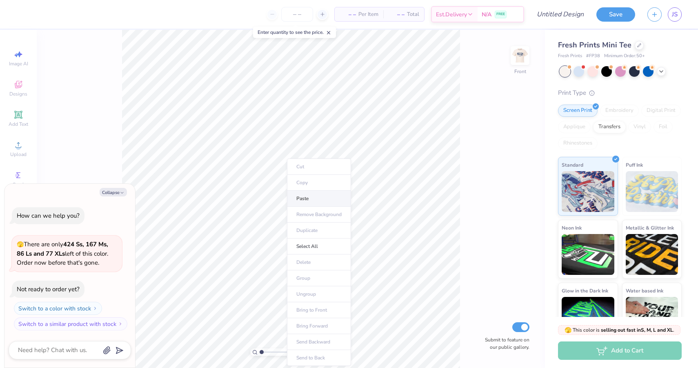
click at [302, 198] on li "Paste" at bounding box center [319, 199] width 64 height 16
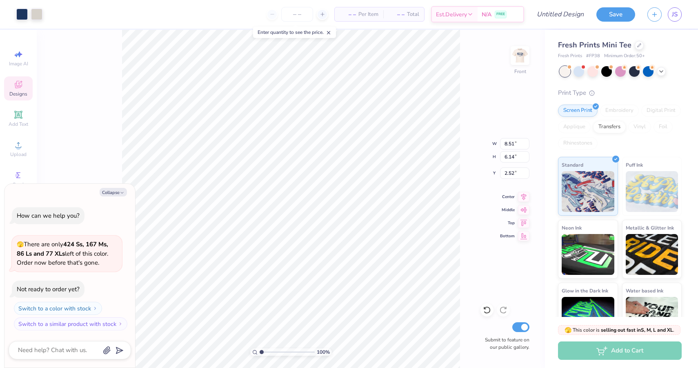
type textarea "x"
type input "3.27"
click at [517, 62] on img at bounding box center [520, 55] width 33 height 33
type textarea "x"
type input "5.80"
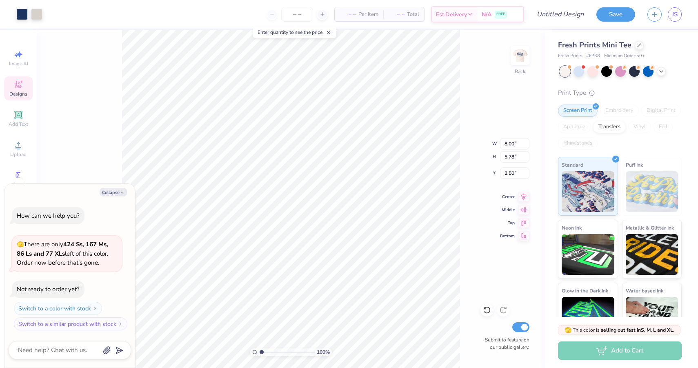
type input "1.62"
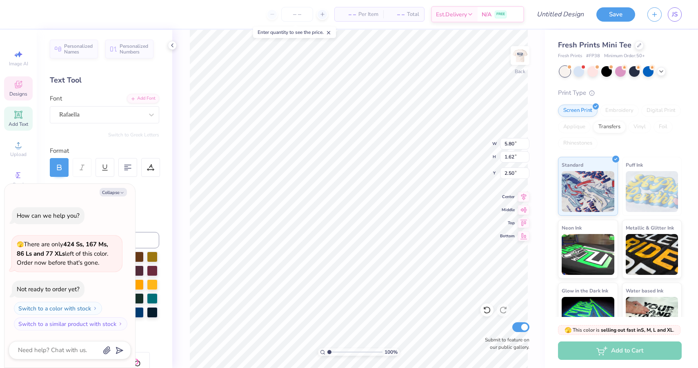
type textarea "x"
type input "9.78"
type textarea "x"
type textarea "Deeee"
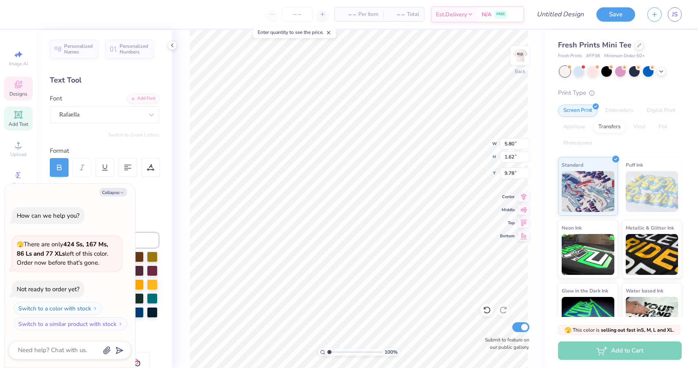
type textarea "x"
type textarea "DeeZee"
type textarea "x"
type textarea "D"
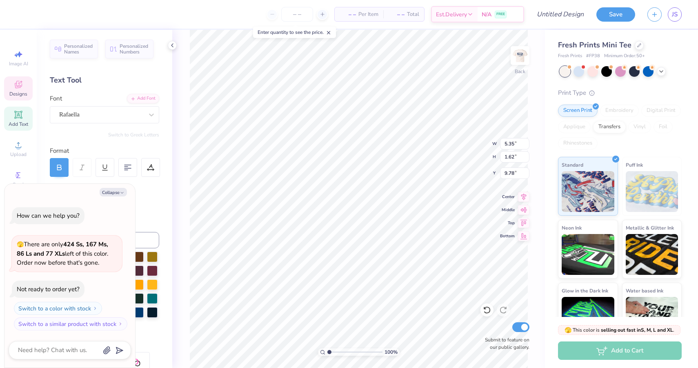
type textarea "x"
type textarea "Del"
type textarea "x"
type textarea "Delt"
type textarea "x"
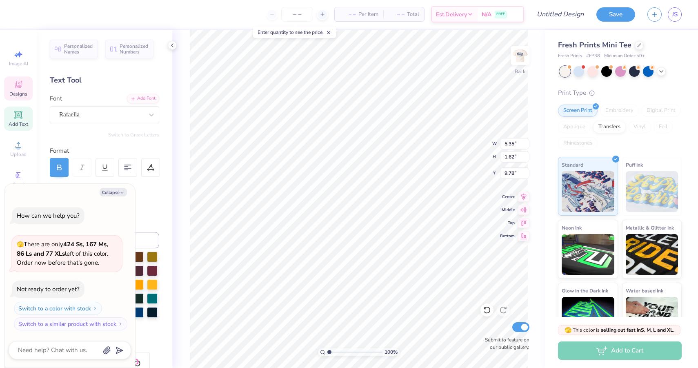
type textarea "Delta"
type textarea "x"
type textarea "Delta"
type textarea "x"
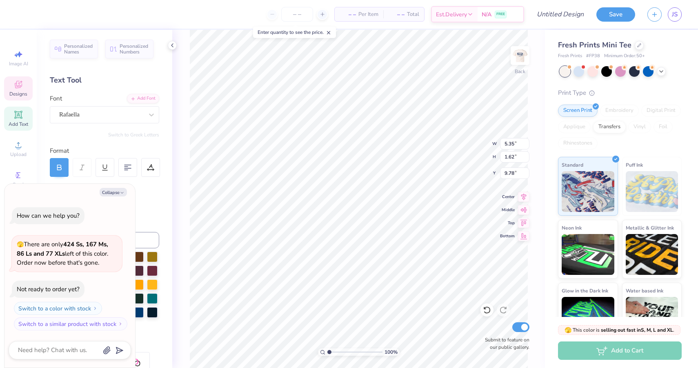
type textarea "Delta"
type textarea "x"
type input "2.42"
click at [371, 210] on li "Duplicate" at bounding box center [379, 213] width 64 height 16
type textarea "x"
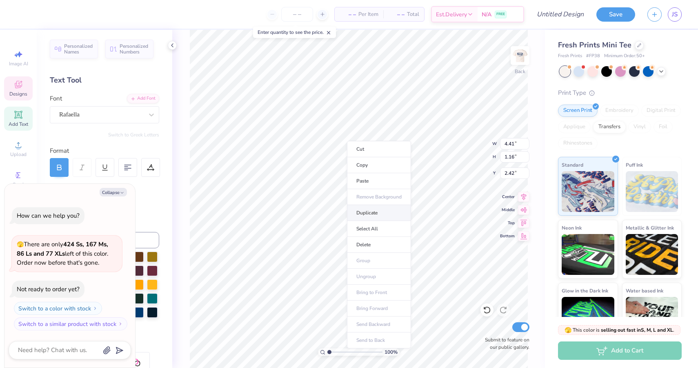
type input "3.42"
type textarea "x"
type input "4.21"
type textarea "x"
type textarea "Z"
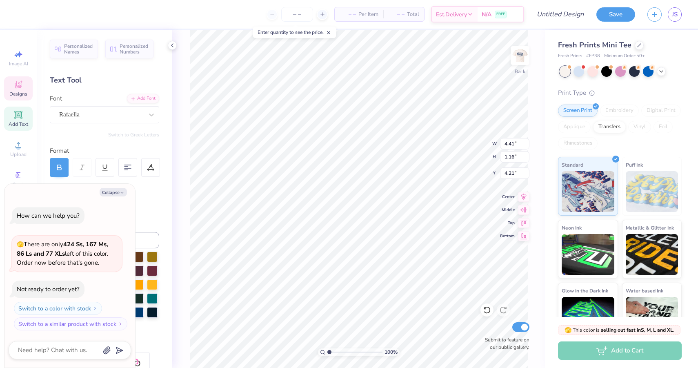
type textarea "x"
type textarea "Ze"
type textarea "x"
type textarea "Zet"
type textarea "x"
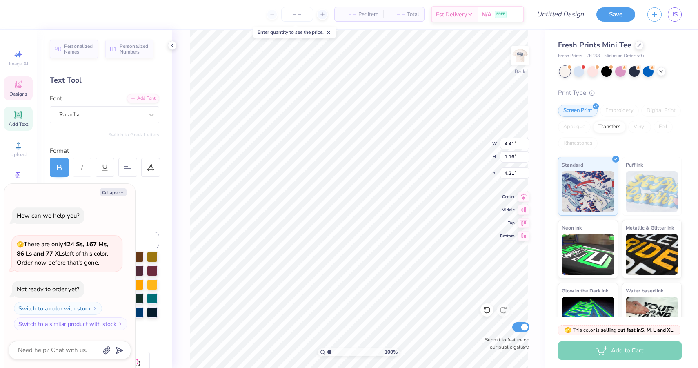
type textarea "Zeta"
type textarea "x"
type input "3.72"
type textarea "x"
type input "2.40"
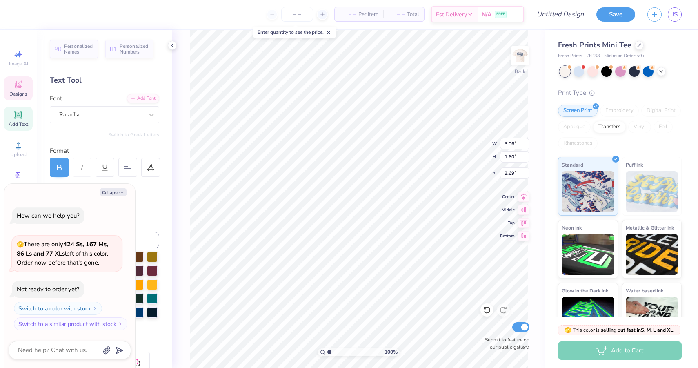
type textarea "x"
type input "3.70"
type textarea "x"
type input "2.43"
type textarea "x"
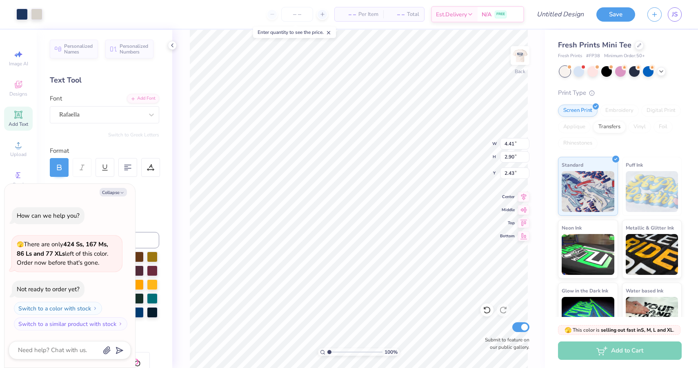
type input "2.41"
click at [511, 59] on div at bounding box center [520, 56] width 38 height 38
type textarea "x"
type input "6.17"
type input "1.73"
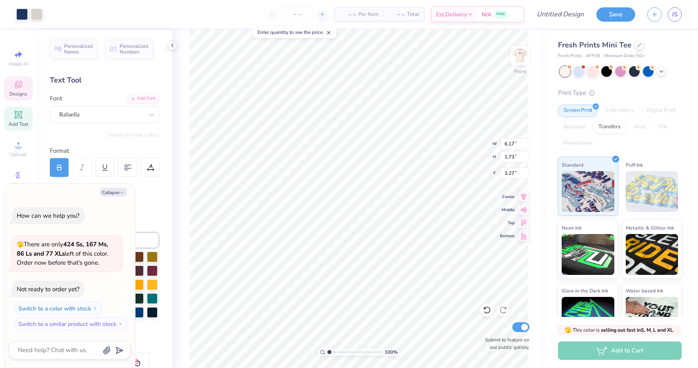
type textarea "x"
type input "3.40"
type textarea "x"
type textarea "S"
type textarea "x"
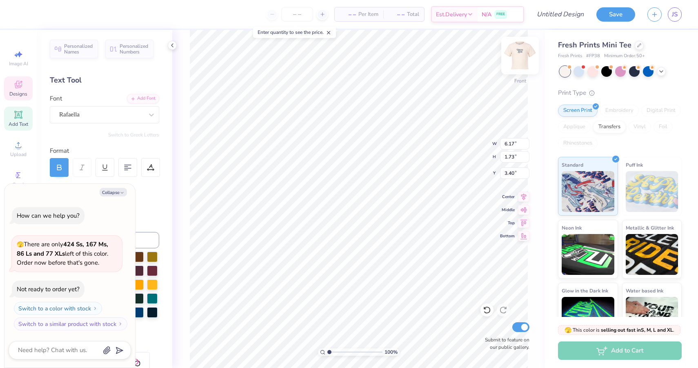
type textarea "Sm"
type textarea "x"
type textarea "Smo"
type textarea "x"
type textarea "Smor"
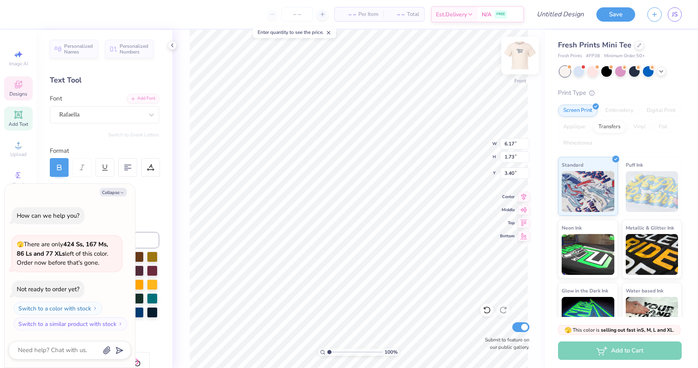
type textarea "x"
type textarea "Smore"
type textarea "x"
type textarea "Smores"
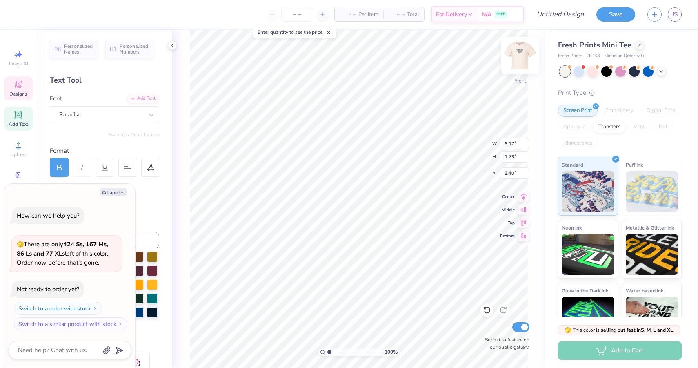
type textarea "x"
type input "2.42"
type input "0.67"
type input "5.13"
type textarea "x"
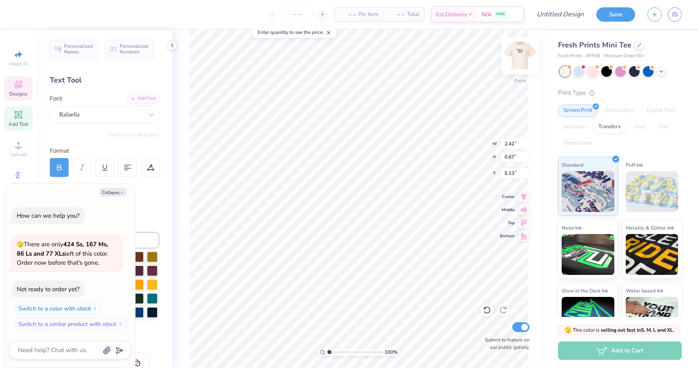
type textarea "is"
type textarea "x"
type textarea "is"
type textarea "x"
type textarea "i"
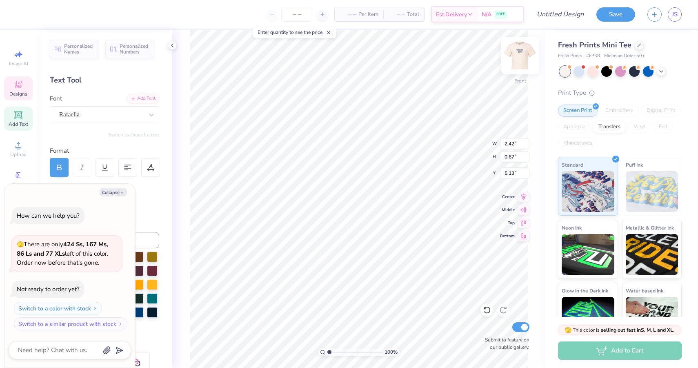
type textarea "x"
type textarea "F"
type textarea "x"
type textarea "Fo"
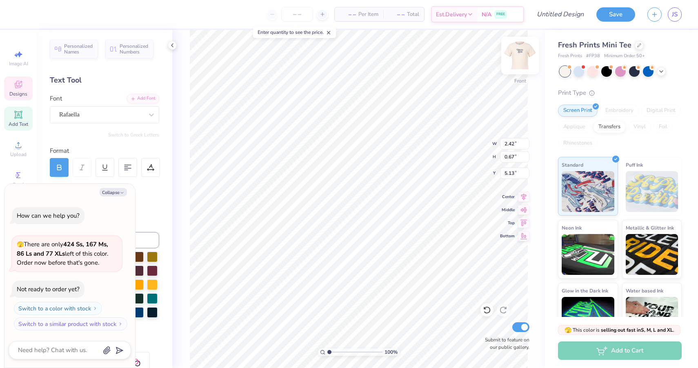
type textarea "x"
type textarea "For"
type textarea "x"
type textarea "Fore"
type textarea "x"
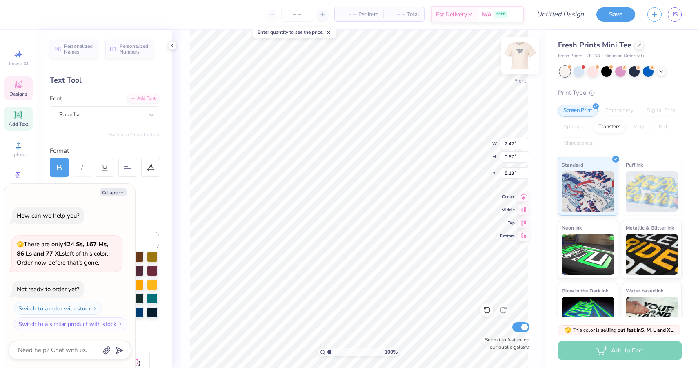
type textarea "For"
type textarea "x"
type input "6.24"
type input "0.85"
type input "5.91"
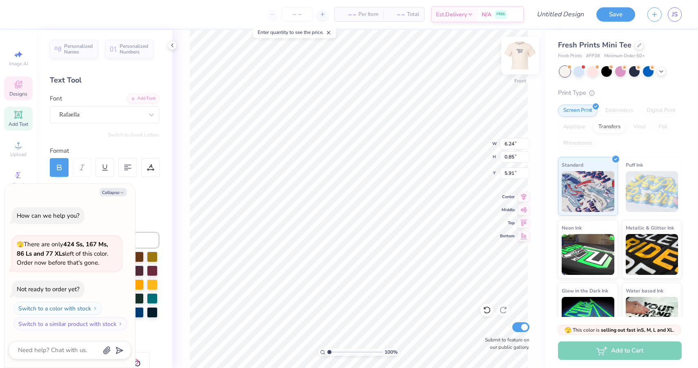
type textarea "x"
type textarea "S Camp"
type textarea "x"
type textarea "Se Camp"
type textarea "x"
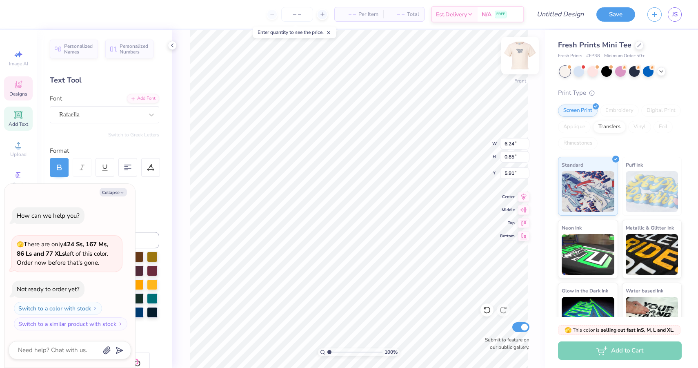
type textarea "Ser Camp"
type textarea "x"
type textarea "Sero Camp"
type textarea "x"
type textarea "Serop Camp"
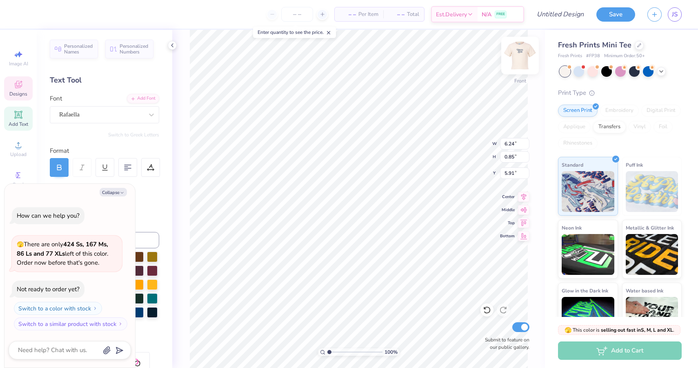
type textarea "x"
type textarea "Sero Camp"
type textarea "x"
type textarea "Ser Camp"
type textarea "x"
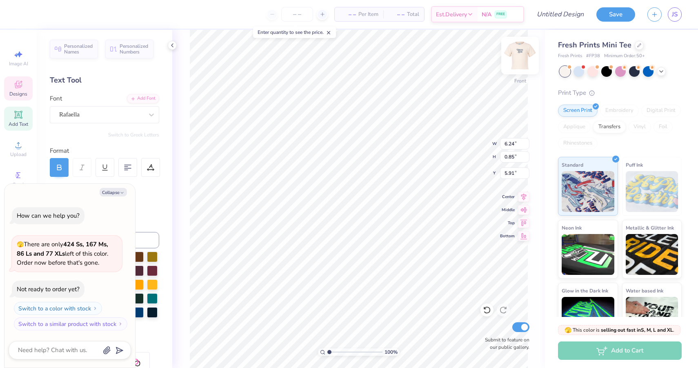
type textarea "Seri Camp"
type textarea "x"
type textarea "Serio Camp"
type textarea "x"
type textarea "Seriou Camp"
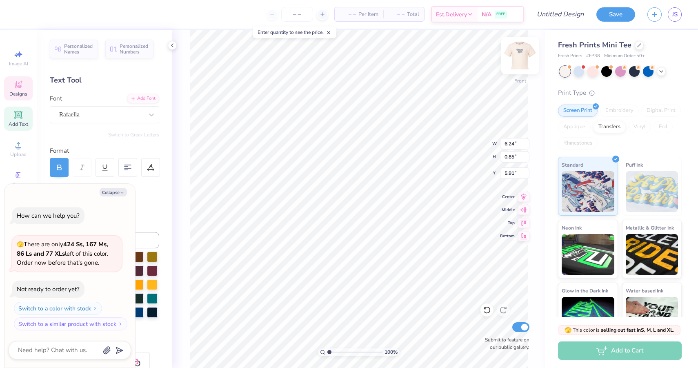
scroll to position [0, 1]
type textarea "x"
type textarea "Serious Camp"
type textarea "x"
type textarea "Serious F"
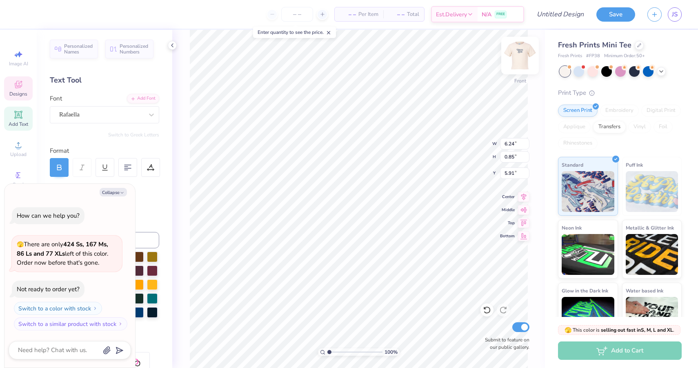
type textarea "x"
type textarea "Serious Fu"
type textarea "x"
type textarea "Serious Fun"
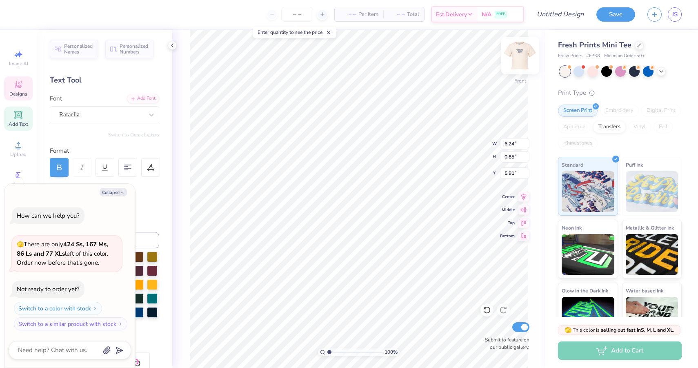
type textarea "x"
type input "3.70"
type input "0.60"
type input "8.81"
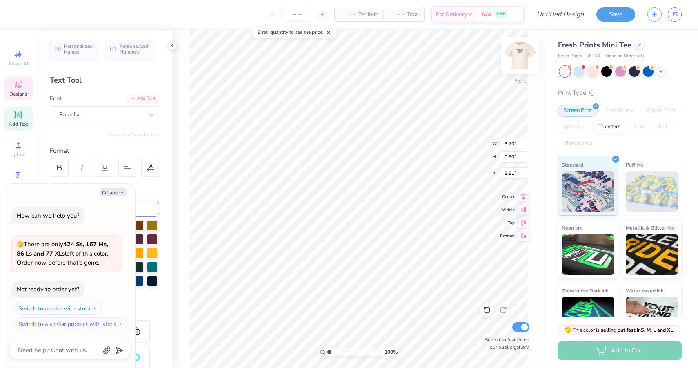
type textarea "x"
type textarea "Bid 2025"
type textarea "x"
type textarea "Bid 2025"
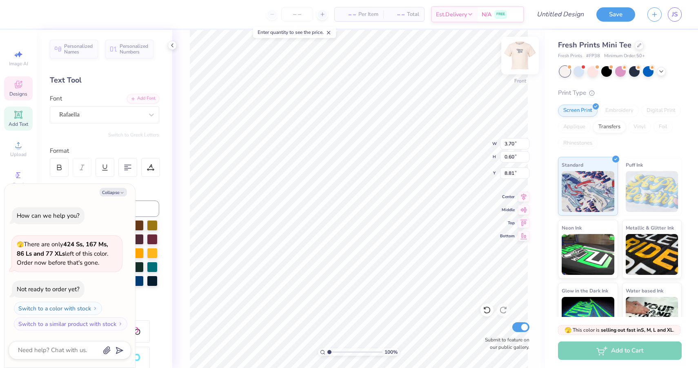
type textarea "x"
type textarea "Bi 2025"
type textarea "x"
type textarea "B 2025"
type textarea "x"
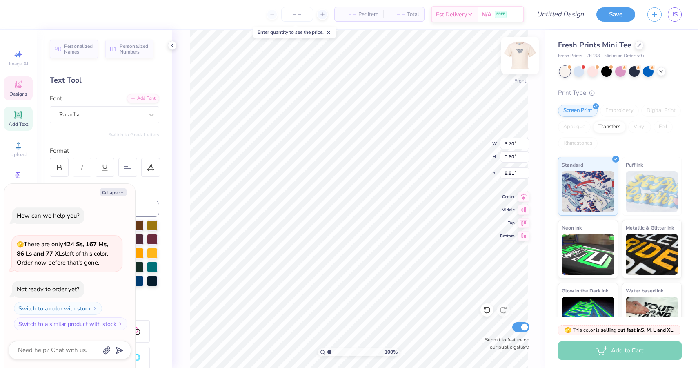
type textarea "2025"
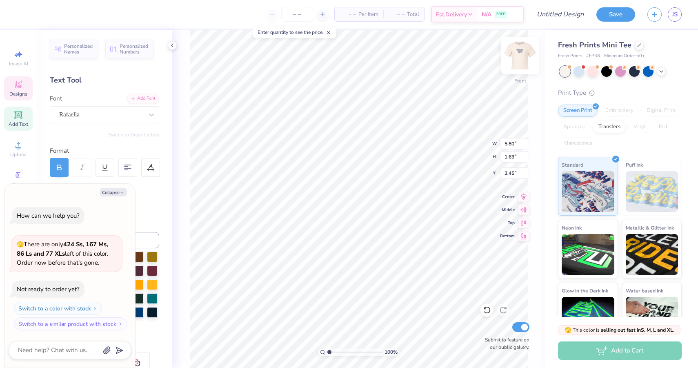
type textarea "x"
type input "3.65"
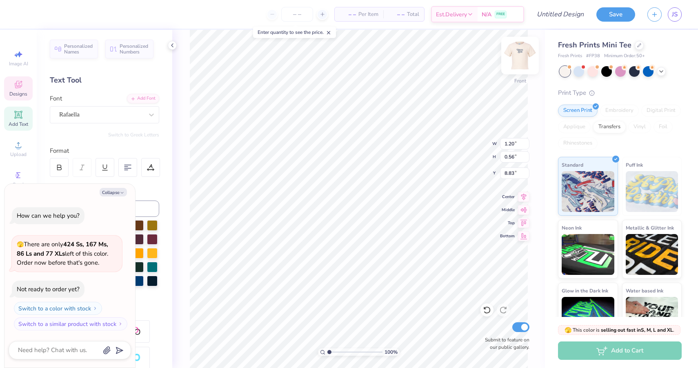
type textarea "x"
type input "6.96"
click at [518, 56] on img at bounding box center [520, 55] width 33 height 33
click at [637, 43] on icon at bounding box center [639, 44] width 4 height 4
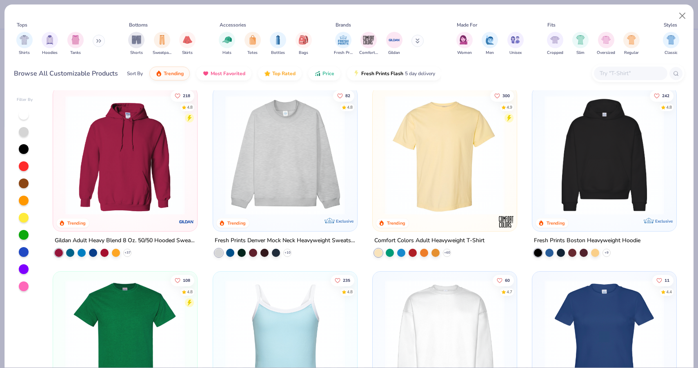
scroll to position [8, 0]
click at [444, 164] on img at bounding box center [445, 155] width 128 height 120
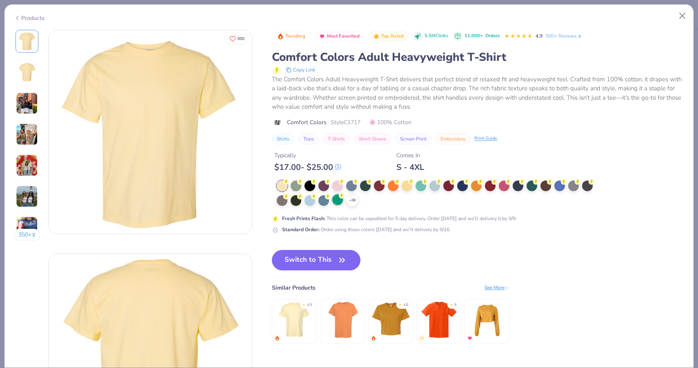
click at [340, 201] on div at bounding box center [337, 199] width 11 height 11
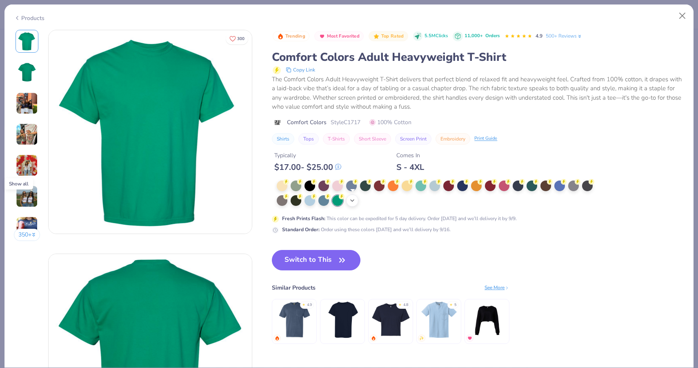
click at [356, 202] on icon at bounding box center [352, 200] width 7 height 7
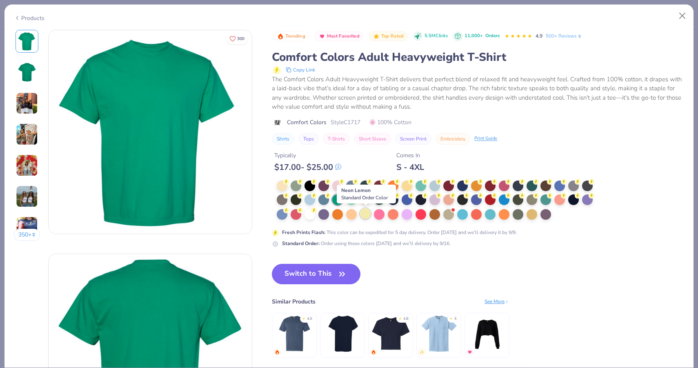
click at [364, 213] on div at bounding box center [365, 213] width 11 height 11
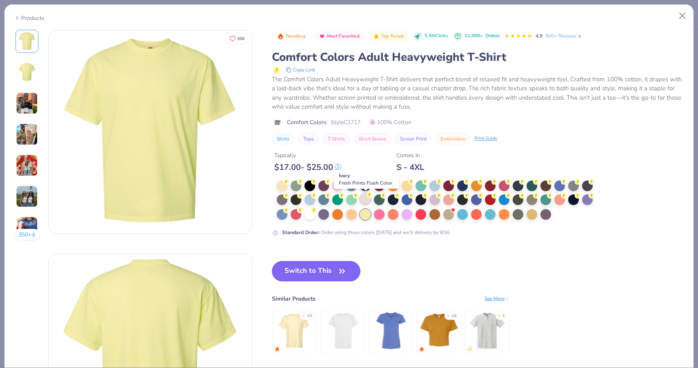
click at [362, 200] on div at bounding box center [365, 198] width 11 height 11
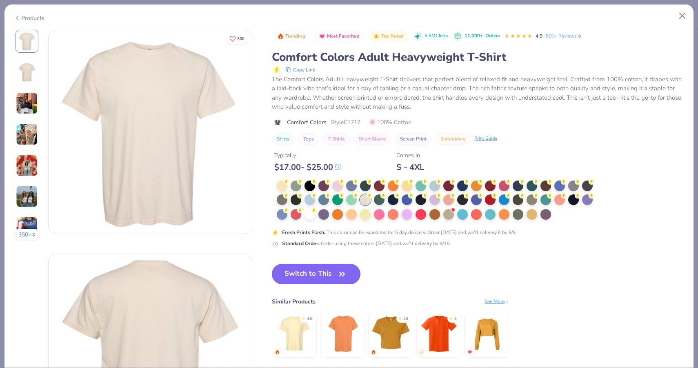
click at [318, 273] on button "Switch to This" at bounding box center [316, 274] width 89 height 20
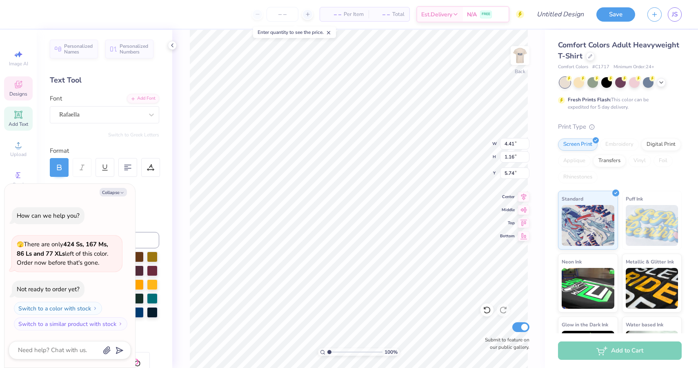
type textarea "x"
type textarea "Delta"
type textarea "x"
type textarea "Delta Z"
type textarea "x"
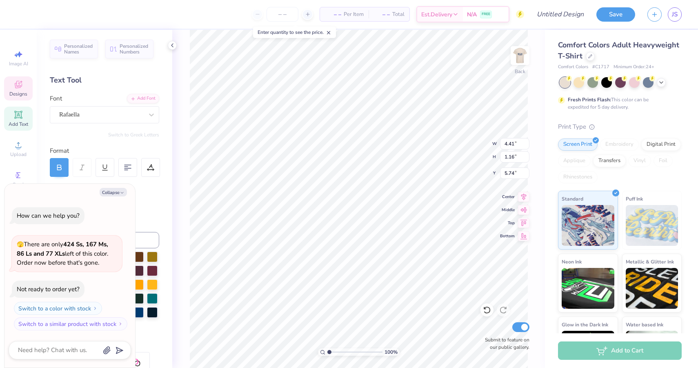
type textarea "Delta"
type textarea "x"
type textarea "Delta"
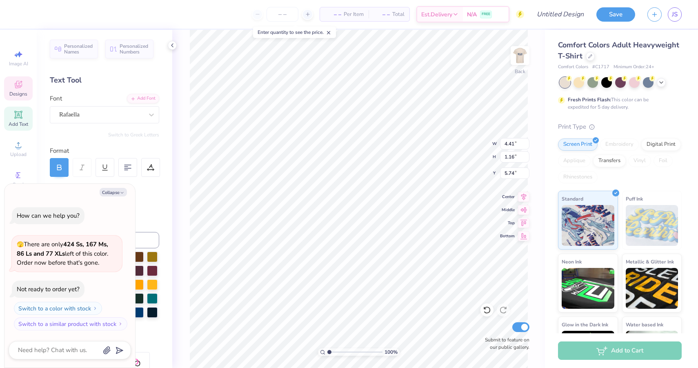
type textarea "x"
type textarea "DeltaZ"
type textarea "x"
type textarea "DeltaZe"
type textarea "x"
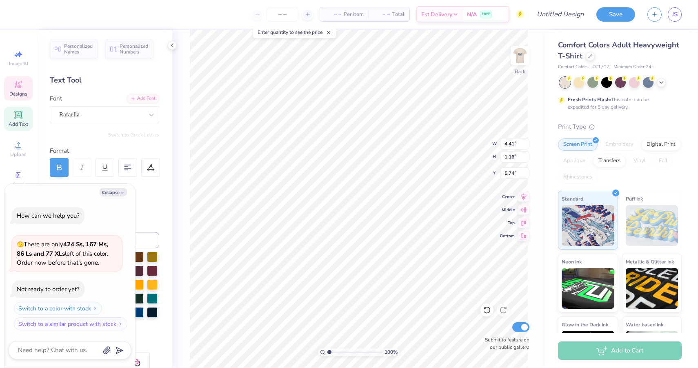
type textarea "DeltaZet"
type textarea "x"
type textarea "DeltaZeta"
type textarea "x"
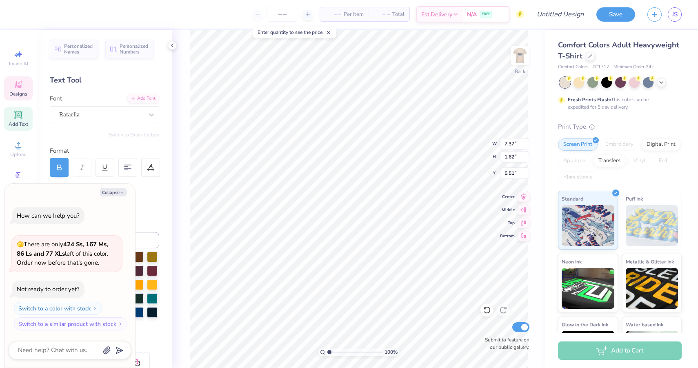
type input "3.80"
type textarea "x"
type input "10.65"
type input "2.33"
type input "3.08"
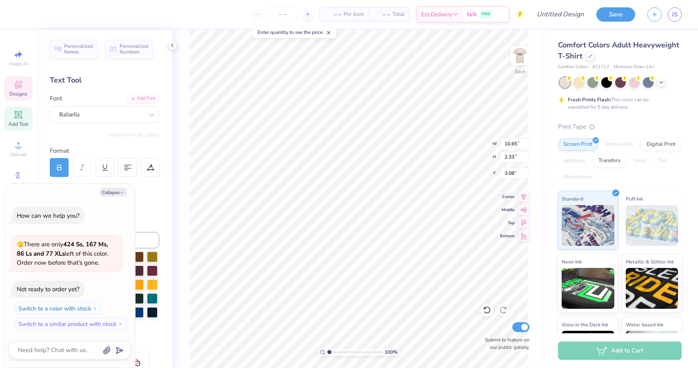
type textarea "x"
type input "3.47"
click at [662, 82] on icon at bounding box center [661, 81] width 7 height 7
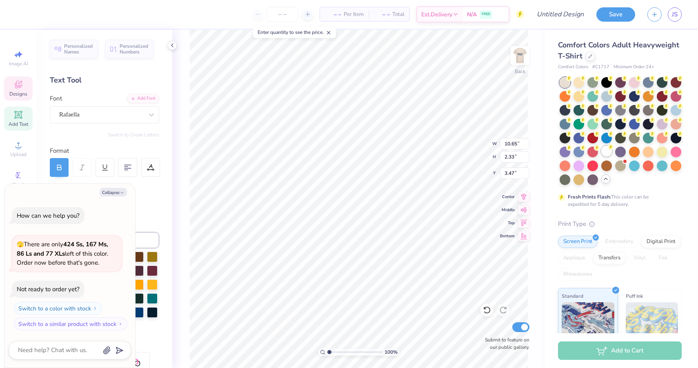
click at [607, 157] on div at bounding box center [621, 131] width 122 height 108
click at [603, 153] on div at bounding box center [606, 151] width 11 height 11
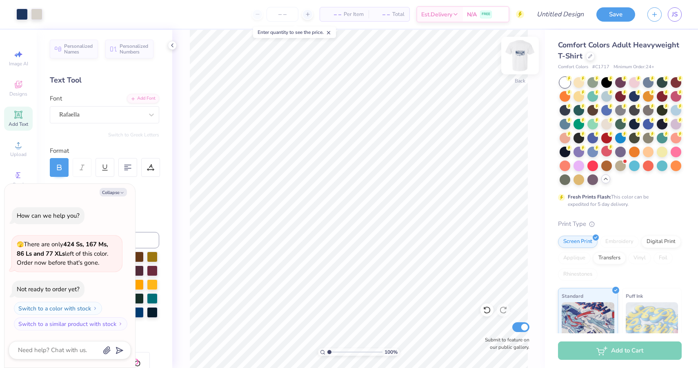
click at [524, 54] on img at bounding box center [520, 55] width 33 height 33
type textarea "x"
type input "7.34"
type textarea "x"
type input "10.25"
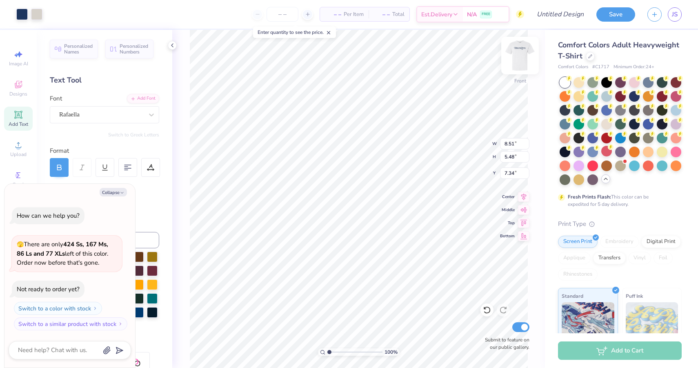
type input "6.61"
type input "6.22"
type textarea "x"
type input "5.16"
click at [525, 56] on img at bounding box center [520, 55] width 33 height 33
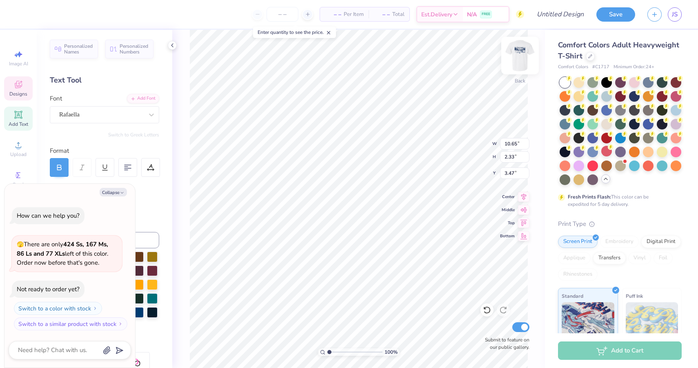
type textarea "x"
type input "3.80"
type textarea "x"
click at [272, 15] on input "number" at bounding box center [283, 14] width 32 height 15
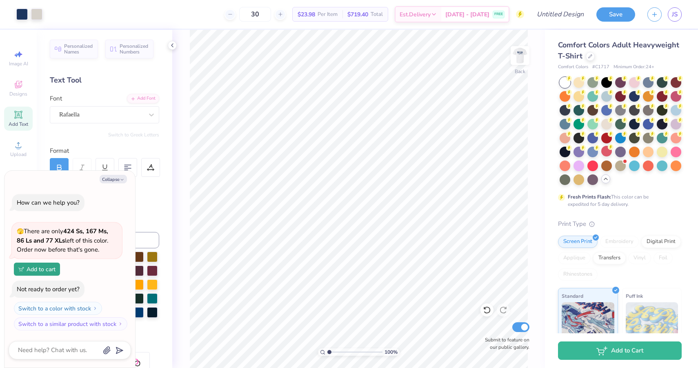
type input "30"
click at [532, 50] on div "100 % Back Submit to feature on our public gallery." at bounding box center [358, 199] width 373 height 338
click at [525, 55] on img at bounding box center [520, 55] width 33 height 33
type textarea "x"
type input "6.99"
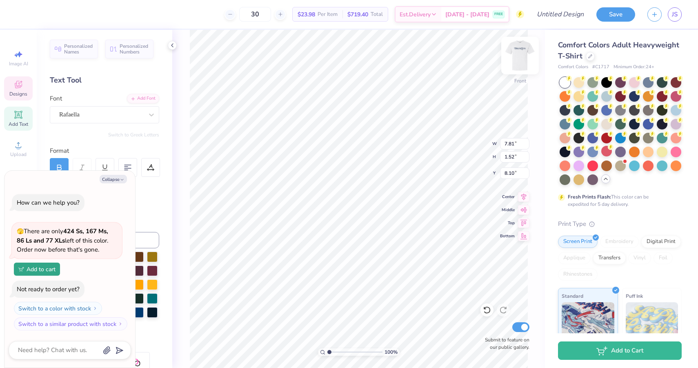
type input "1.97"
type input "5.63"
type textarea "x"
type input "3.50"
type textarea "x"
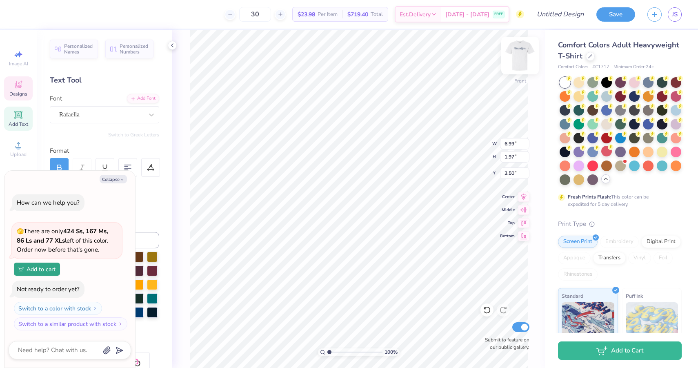
type input "2.64"
type input "1.20"
type input "7.21"
type textarea "x"
type input "4.86"
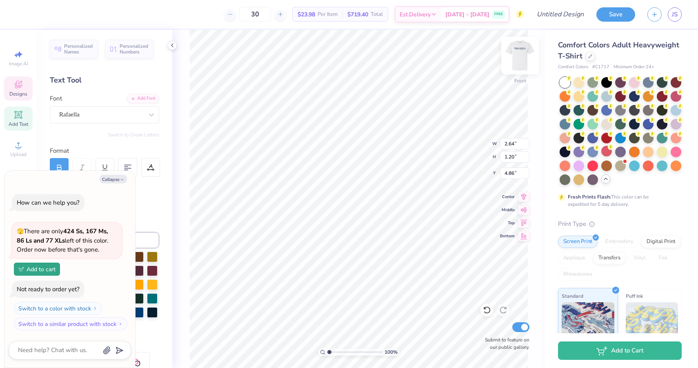
type textarea "x"
type input "7.81"
type input "1.52"
type input "8.10"
type textarea "x"
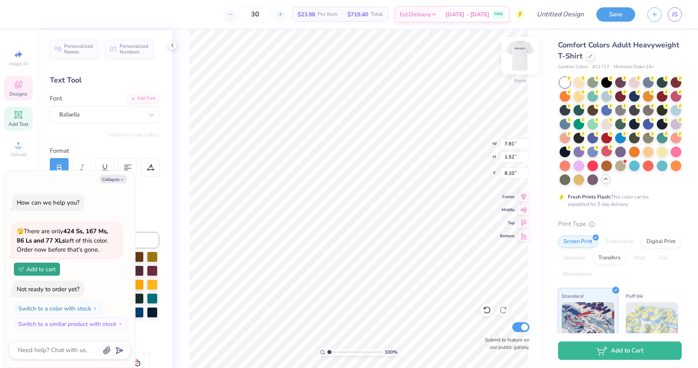
type input "5.86"
type input "3.1"
drag, startPoint x: 329, startPoint y: 352, endPoint x: 343, endPoint y: 349, distance: 14.3
click at [342, 349] on input "range" at bounding box center [354, 351] width 55 height 7
type textarea "x"
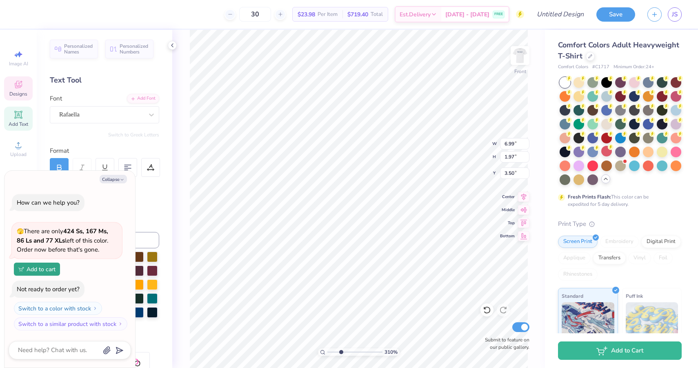
type input "2.90"
type input "2.64"
type input "1.20"
type input "4.86"
type textarea "x"
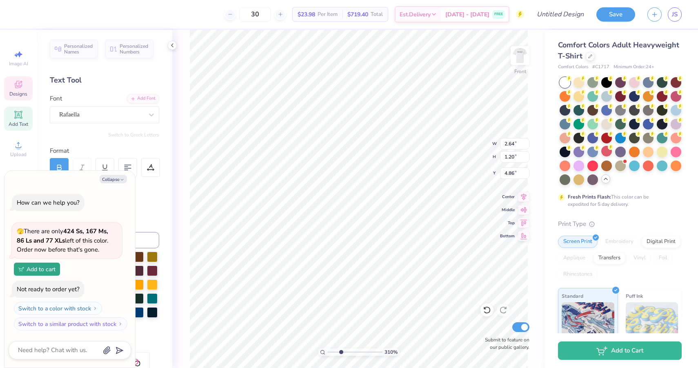
type input "4.43"
type textarea "x"
type input "7.81"
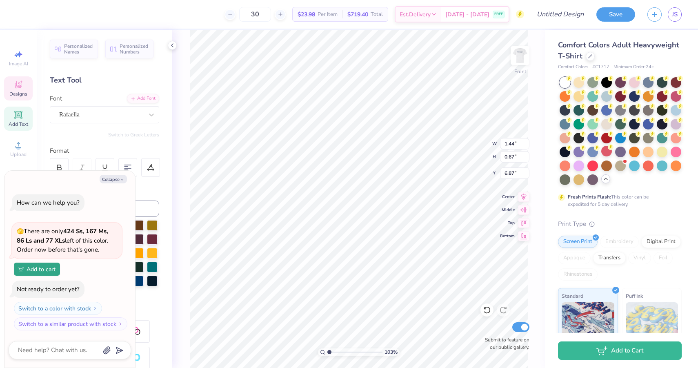
drag, startPoint x: 339, startPoint y: 350, endPoint x: 329, endPoint y: 349, distance: 9.9
click at [329, 349] on input "range" at bounding box center [354, 351] width 55 height 7
click at [522, 58] on img at bounding box center [520, 55] width 33 height 33
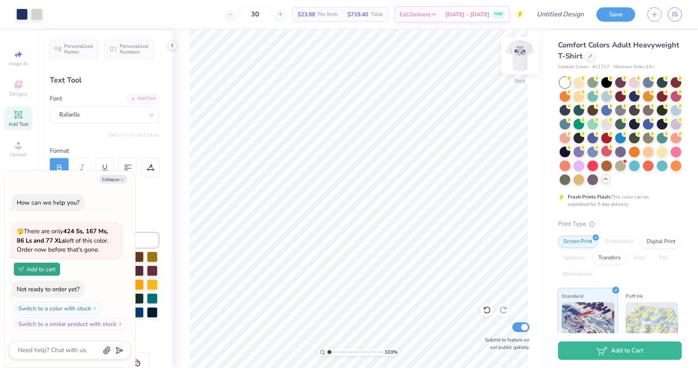
click at [525, 48] on img at bounding box center [520, 55] width 33 height 33
click at [514, 51] on img at bounding box center [520, 55] width 33 height 33
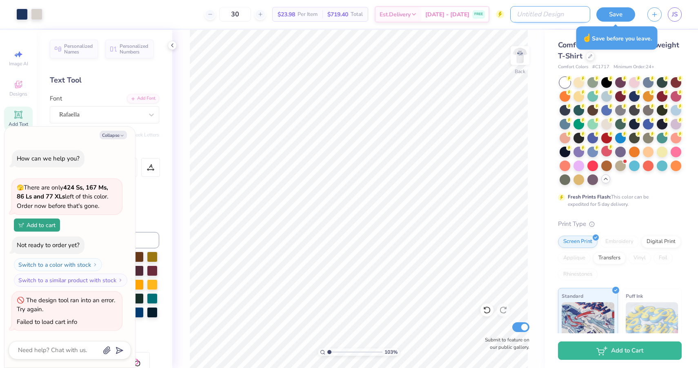
click at [578, 11] on input "Design Title" at bounding box center [550, 14] width 80 height 16
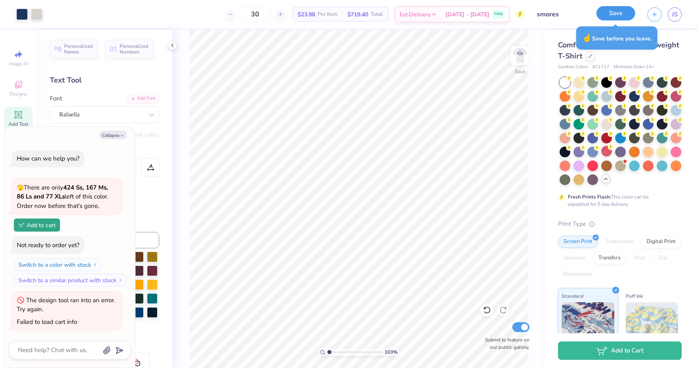
click at [609, 14] on button "Save" at bounding box center [615, 13] width 39 height 14
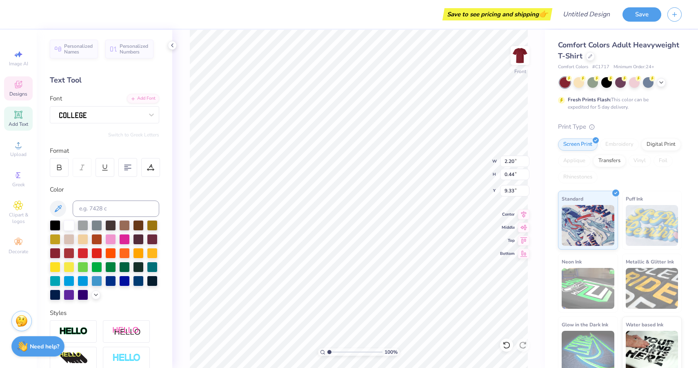
scroll to position [0, 2]
type textarea "SIGMA CHI x DELTA ZETA"
type input "3.78"
type input "0.31"
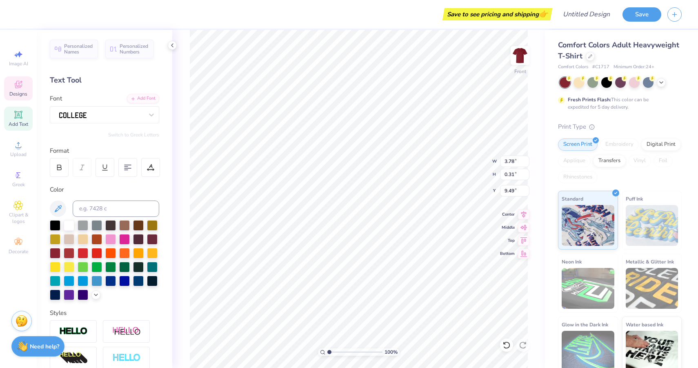
type input "9.12"
type input "1.43"
click at [331, 349] on input "range" at bounding box center [354, 351] width 55 height 7
type input "2.62"
type input "2.60"
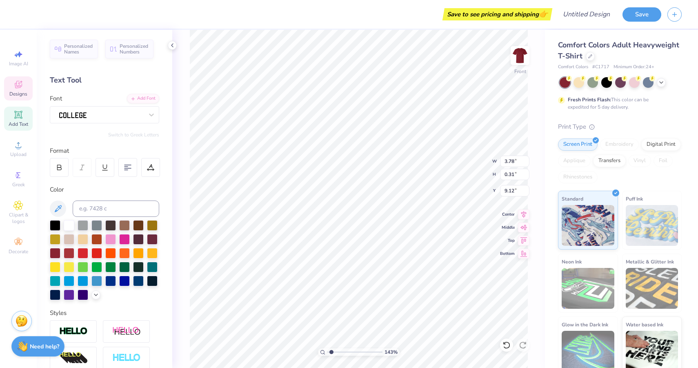
type input "12.30"
type input "5.25"
type input "8.17"
type input "6.74"
type input "5.38"
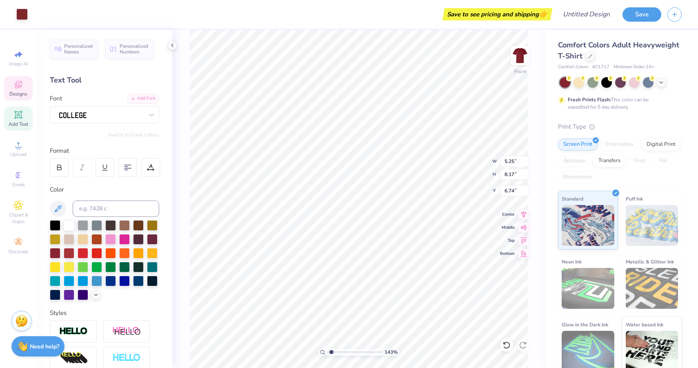
type input "8.37"
type input "6.53"
click at [505, 347] on icon at bounding box center [506, 344] width 7 height 7
type input "5.25"
type input "8.17"
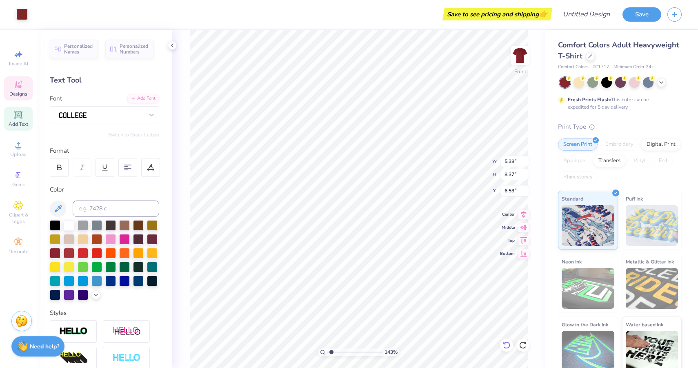
type input "6.74"
click at [506, 346] on icon at bounding box center [506, 345] width 8 height 8
click at [504, 344] on icon at bounding box center [506, 345] width 8 height 8
type input "3.78"
type input "0.31"
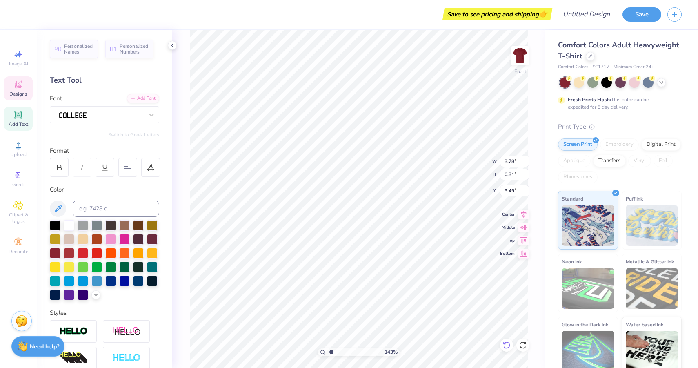
type input "18.84"
type input "6.30"
type input "9.82"
click at [507, 345] on icon at bounding box center [506, 345] width 8 height 8
type input "6.72"
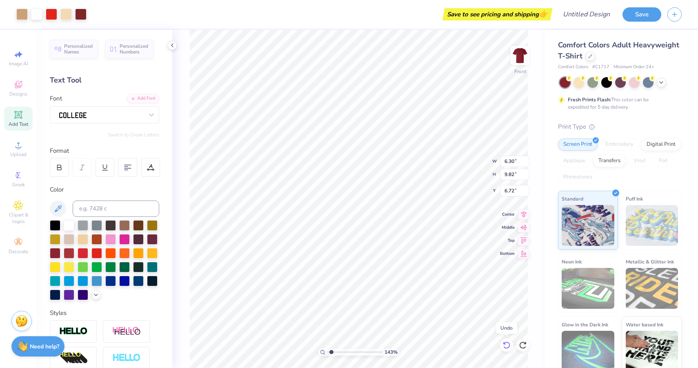
click at [507, 345] on icon at bounding box center [506, 345] width 8 height 8
type input "5.25"
type input "8.18"
type input "6.63"
type input "2.50"
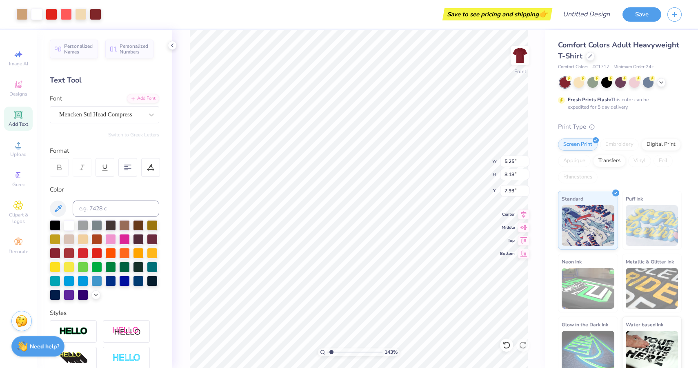
type input "5.93"
type input "9.24"
type input "8.45"
type input "3.78"
type input "0.31"
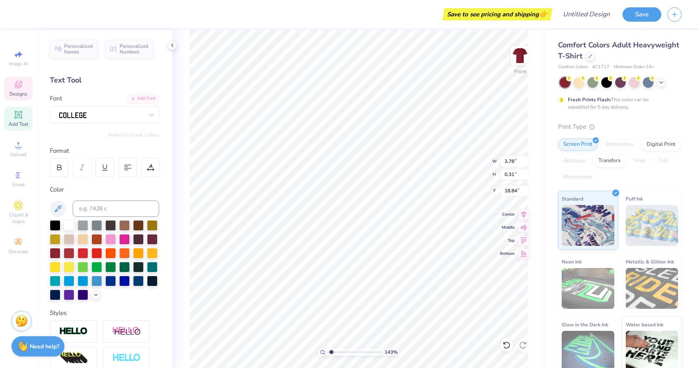
type input "11.20"
type input "3.10"
type input "0.25"
type input "11.17"
type input "19.70"
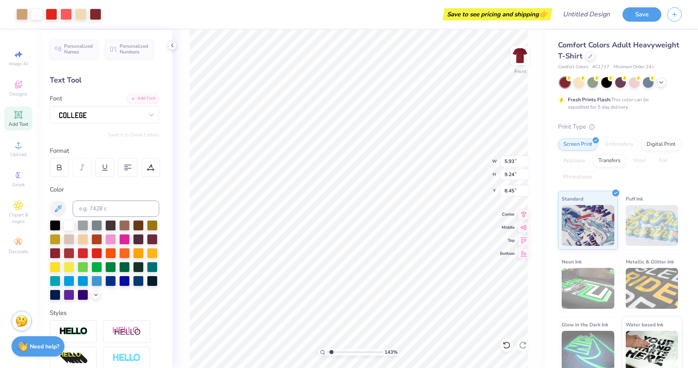
type input "8.71"
type input "2.69"
type input "3.00"
type input "11.00"
type input "3.70"
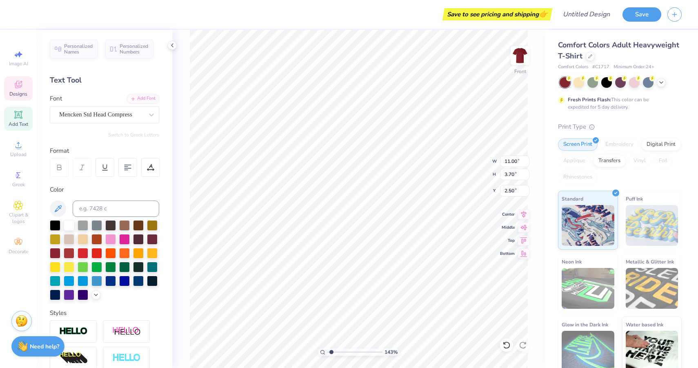
type input "5.21"
type input "6.80"
type input "3.10"
type input "0.25"
type input "16.57"
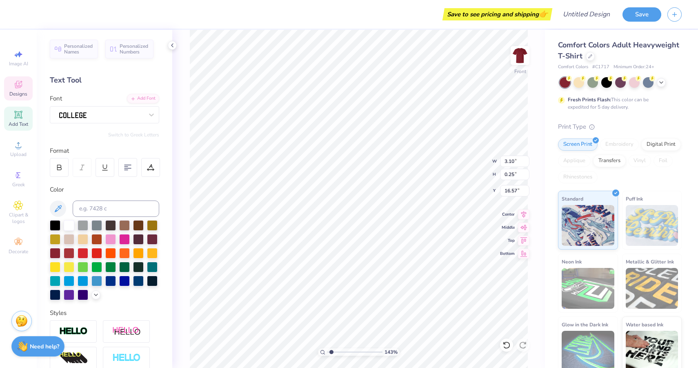
type input "5.93"
type input "0.48"
type input "16.63"
type input "3.66"
type input "0.30"
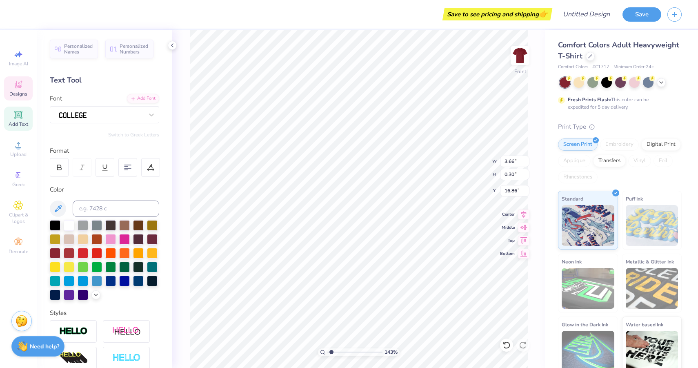
type input "16.26"
click at [661, 81] on icon at bounding box center [661, 81] width 7 height 7
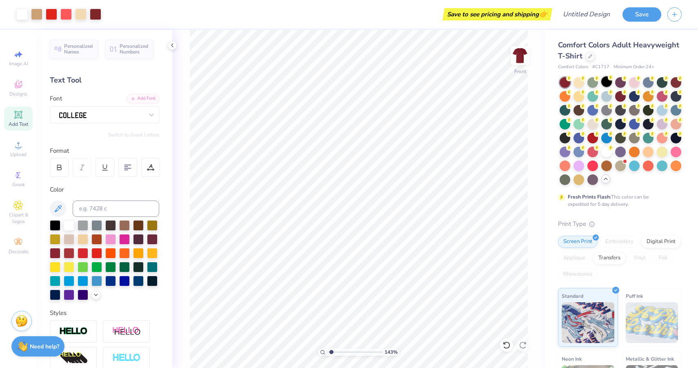
click at [604, 79] on div at bounding box center [606, 81] width 11 height 11
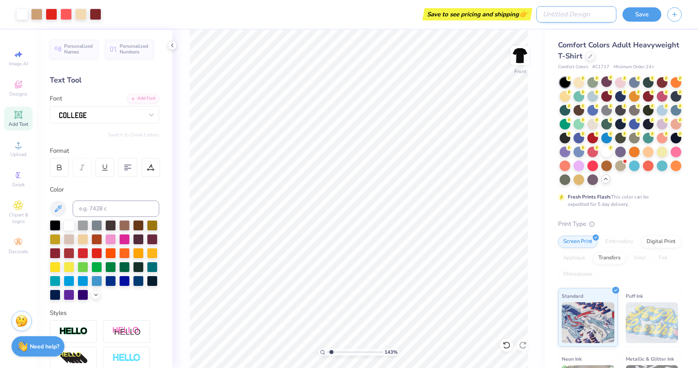
click at [586, 12] on input "Design Title" at bounding box center [576, 14] width 80 height 16
type input "pw"
click at [650, 18] on button "Save" at bounding box center [641, 13] width 39 height 14
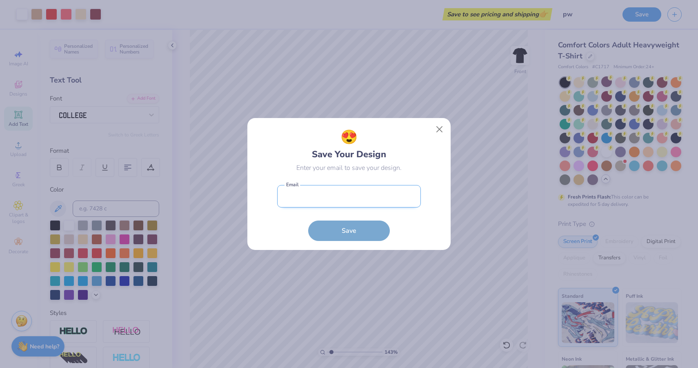
click at [360, 201] on input "email" at bounding box center [349, 196] width 144 height 22
drag, startPoint x: 363, startPoint y: 198, endPoint x: 293, endPoint y: 198, distance: 69.8
click at [293, 198] on input "jesher03@louisville.edu" at bounding box center [349, 196] width 144 height 22
type input "jenna.sherrardd@gmail.com"
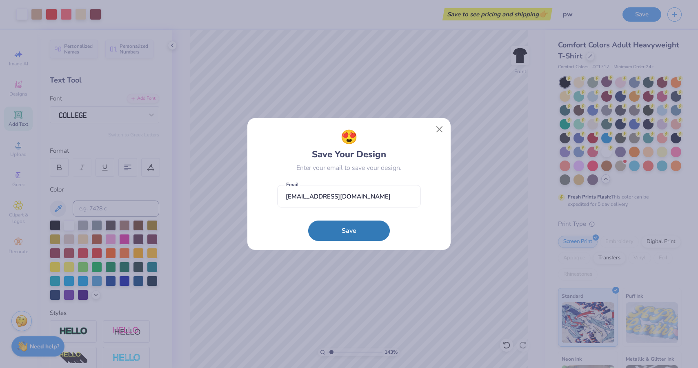
click at [303, 230] on form "jenna.sherrardd@gmail.com Email Save" at bounding box center [349, 211] width 144 height 60
click at [334, 230] on button "Save" at bounding box center [349, 228] width 82 height 20
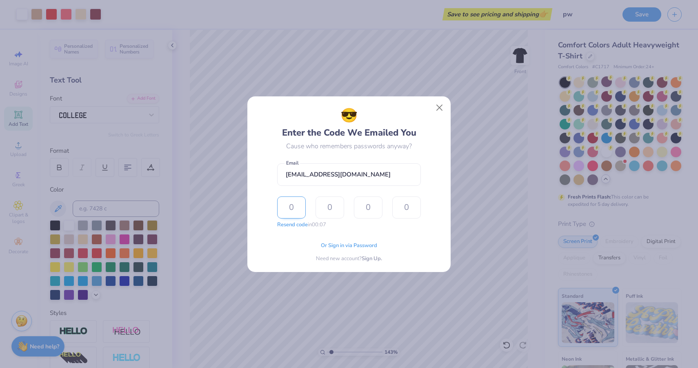
type input "4"
type input "6"
type input "4"
